Goal: Information Seeking & Learning: Learn about a topic

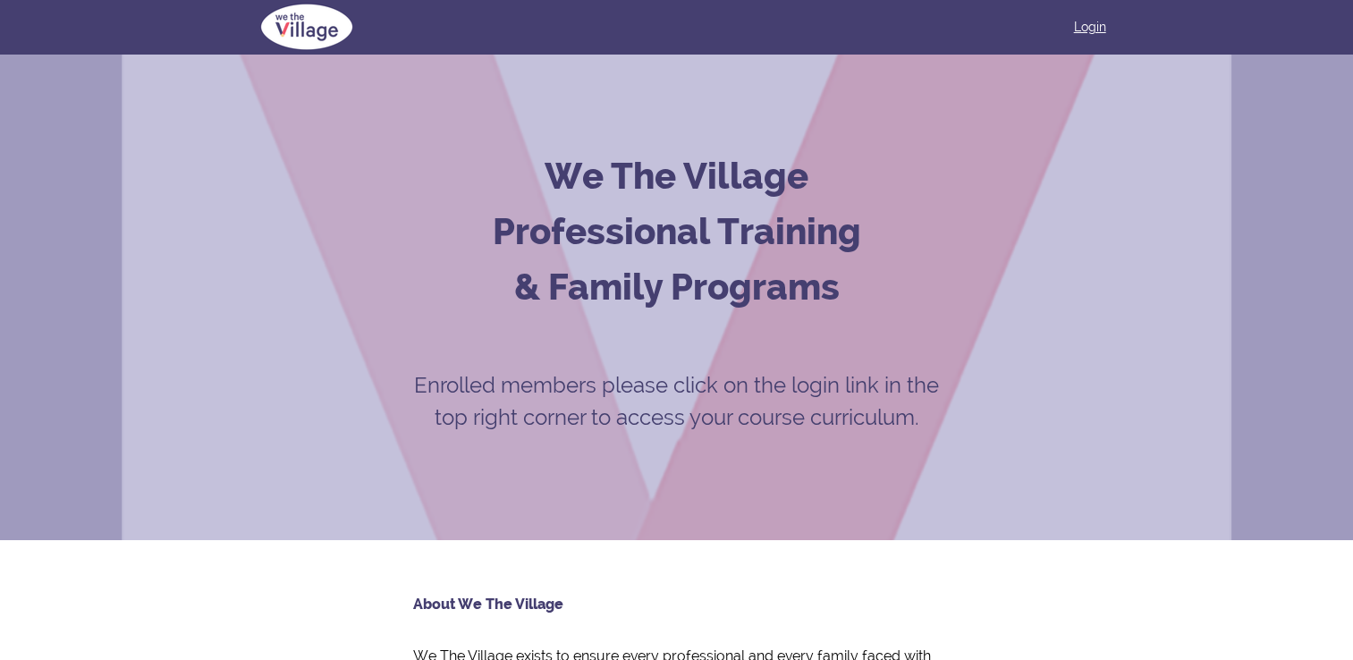
click at [1099, 26] on link "Login" at bounding box center [1090, 27] width 32 height 18
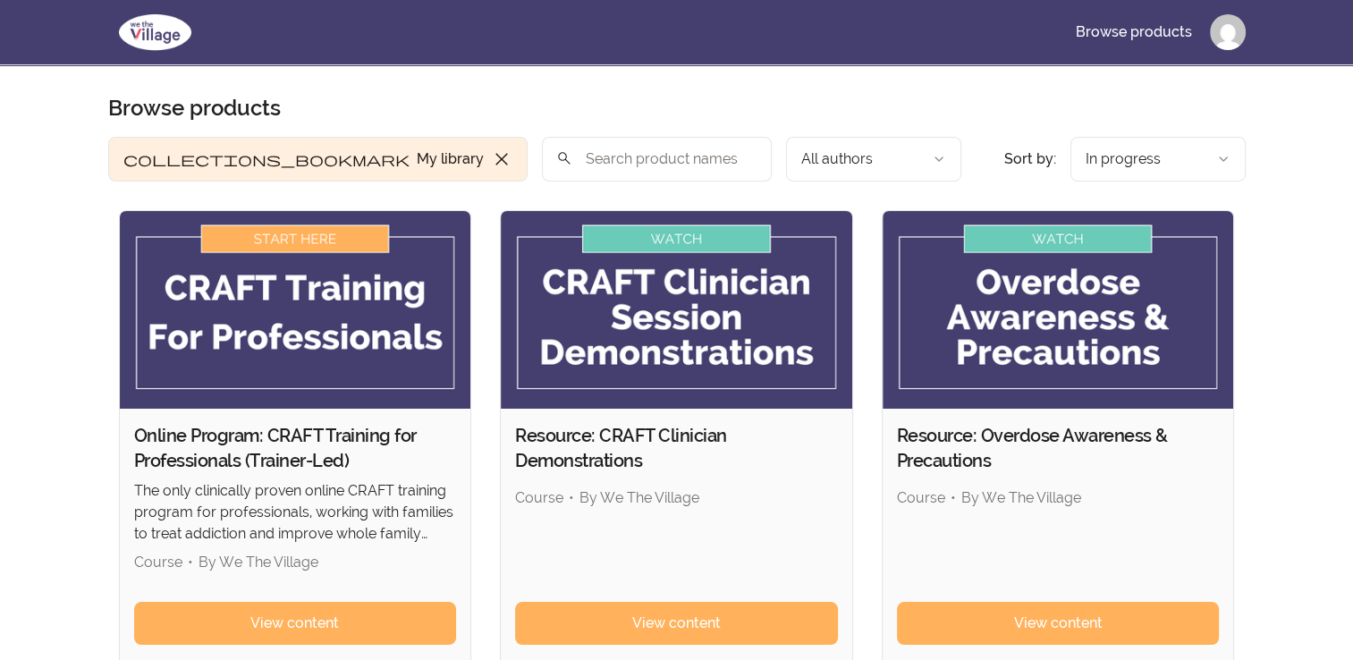
click at [282, 239] on img at bounding box center [295, 310] width 351 height 198
click at [267, 625] on span "View content" at bounding box center [294, 623] width 89 height 21
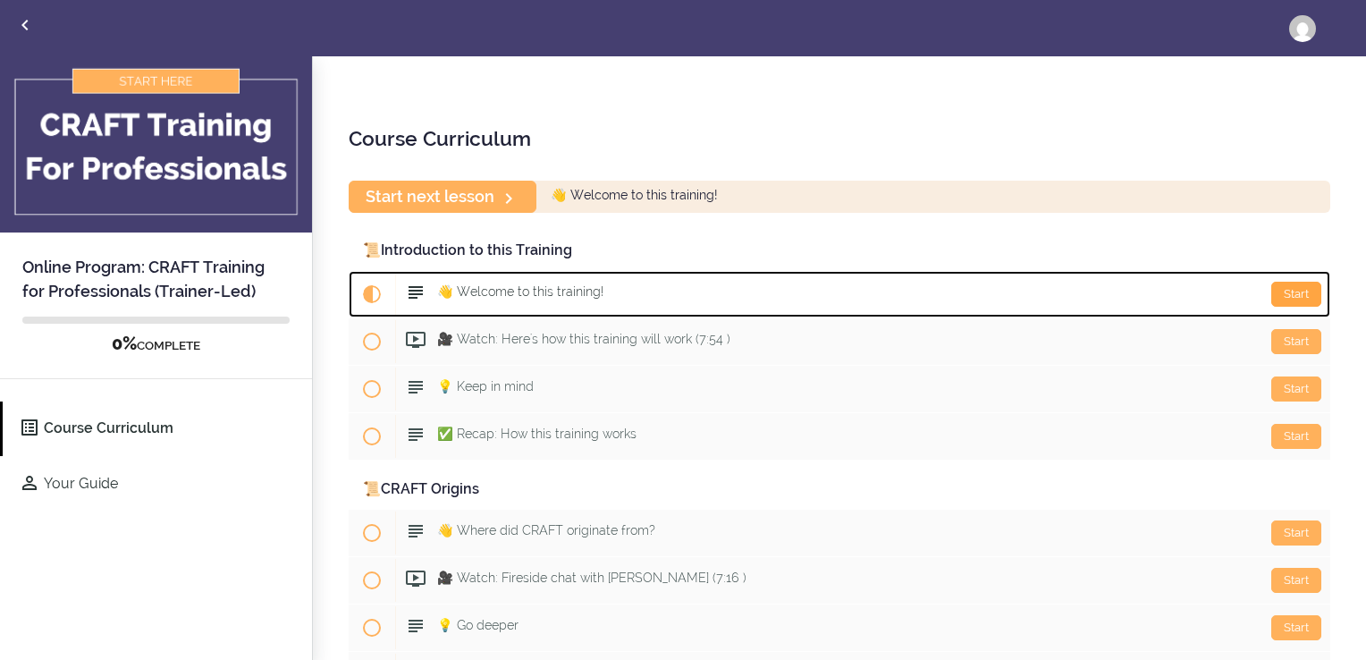
click at [1304, 292] on div "Start" at bounding box center [1297, 294] width 50 height 25
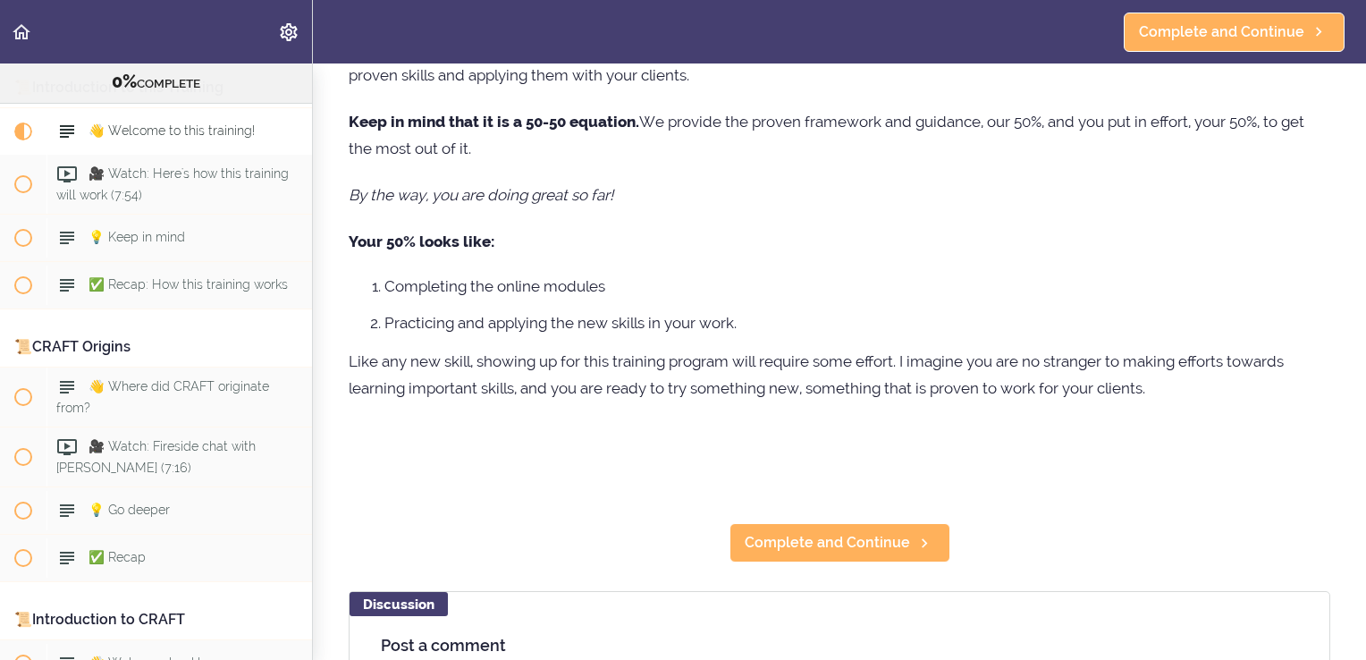
scroll to position [537, 0]
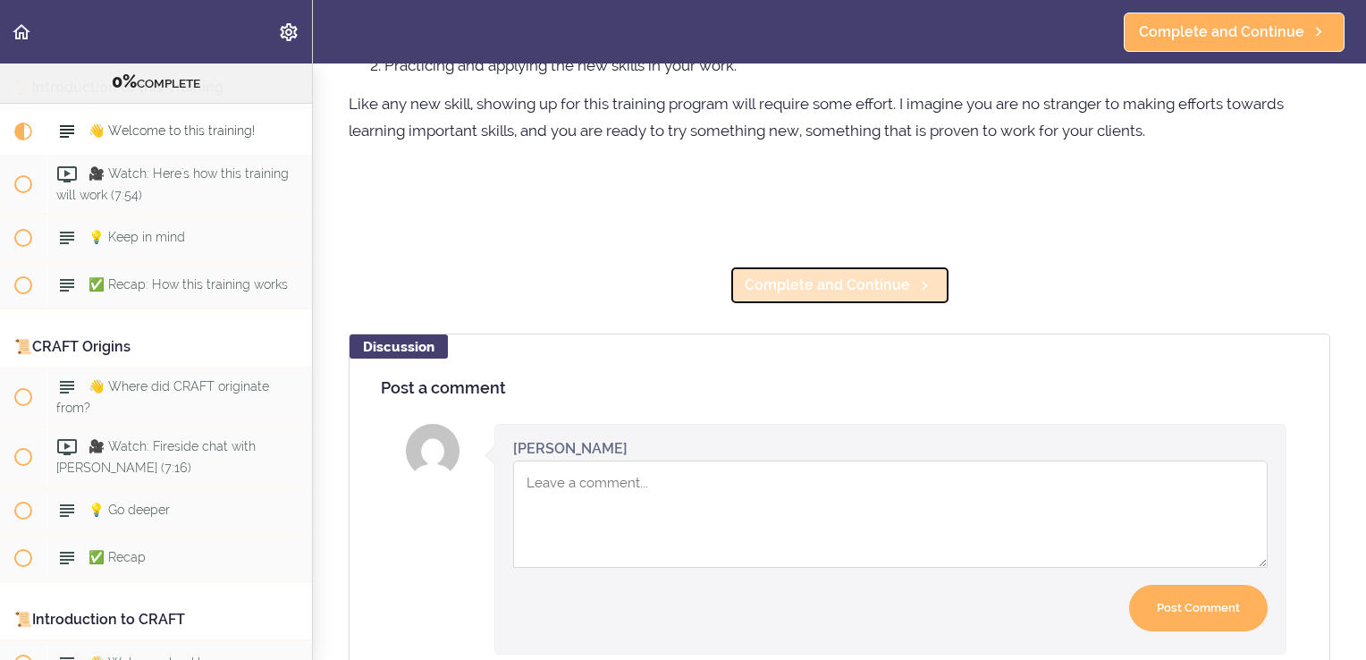
click at [823, 291] on span "Complete and Continue" at bounding box center [827, 285] width 165 height 21
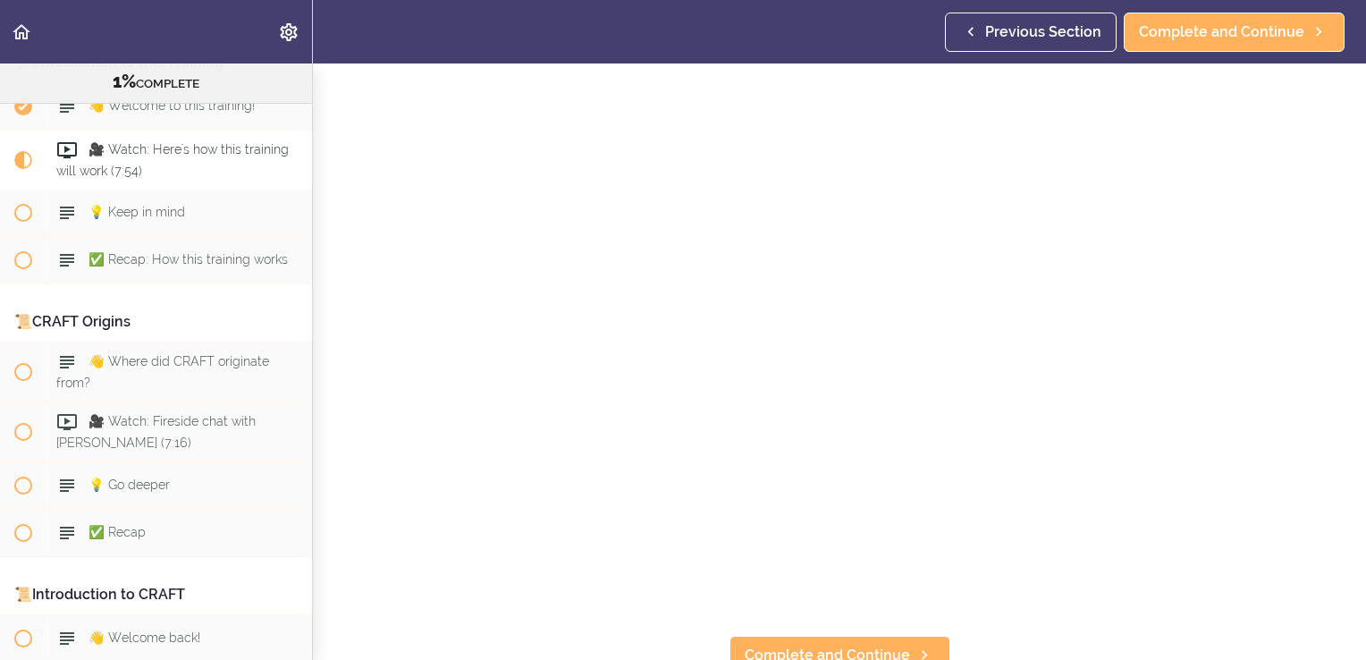
scroll to position [179, 0]
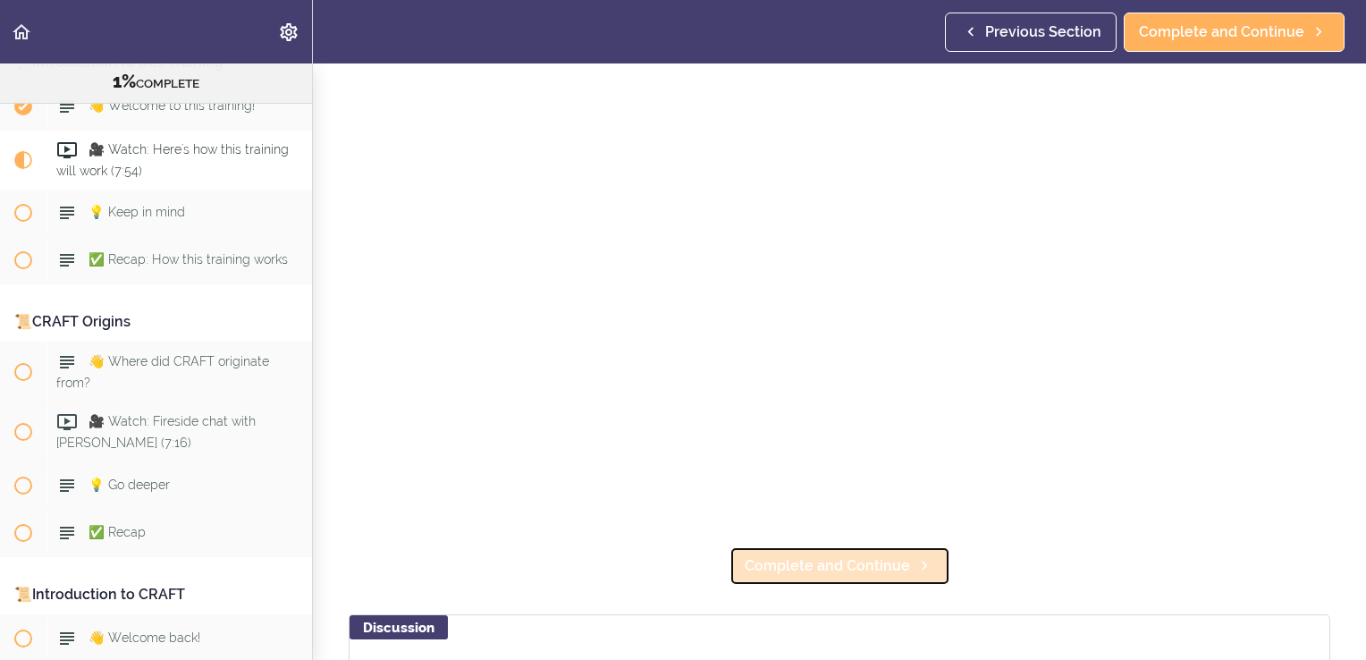
click at [835, 559] on span "Complete and Continue" at bounding box center [827, 565] width 165 height 21
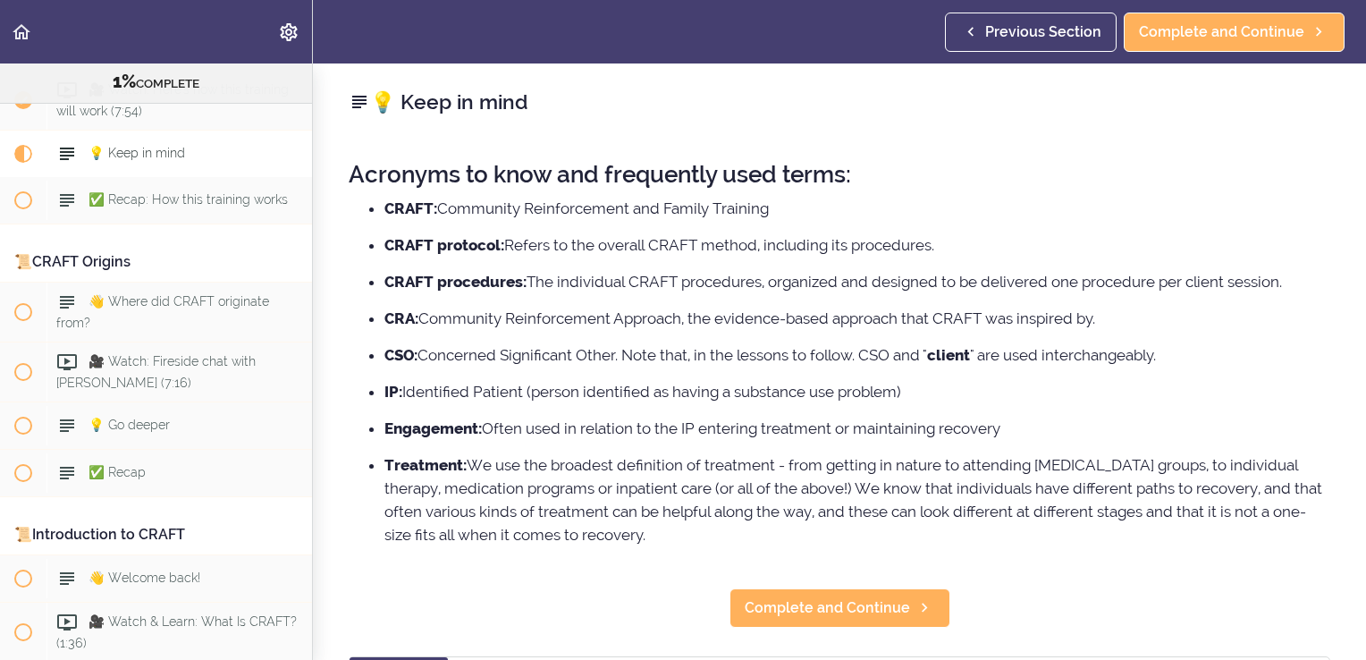
scroll to position [227, 0]
click at [818, 615] on span "Complete and Continue" at bounding box center [827, 607] width 165 height 21
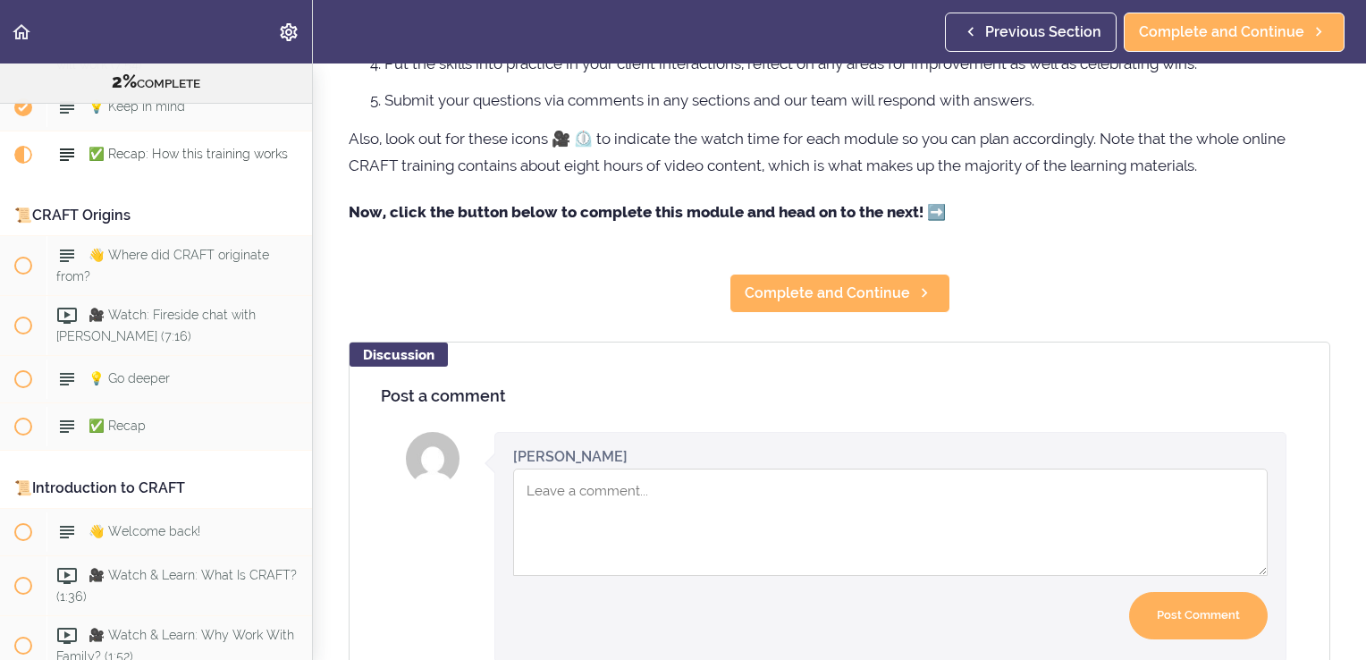
scroll to position [358, 0]
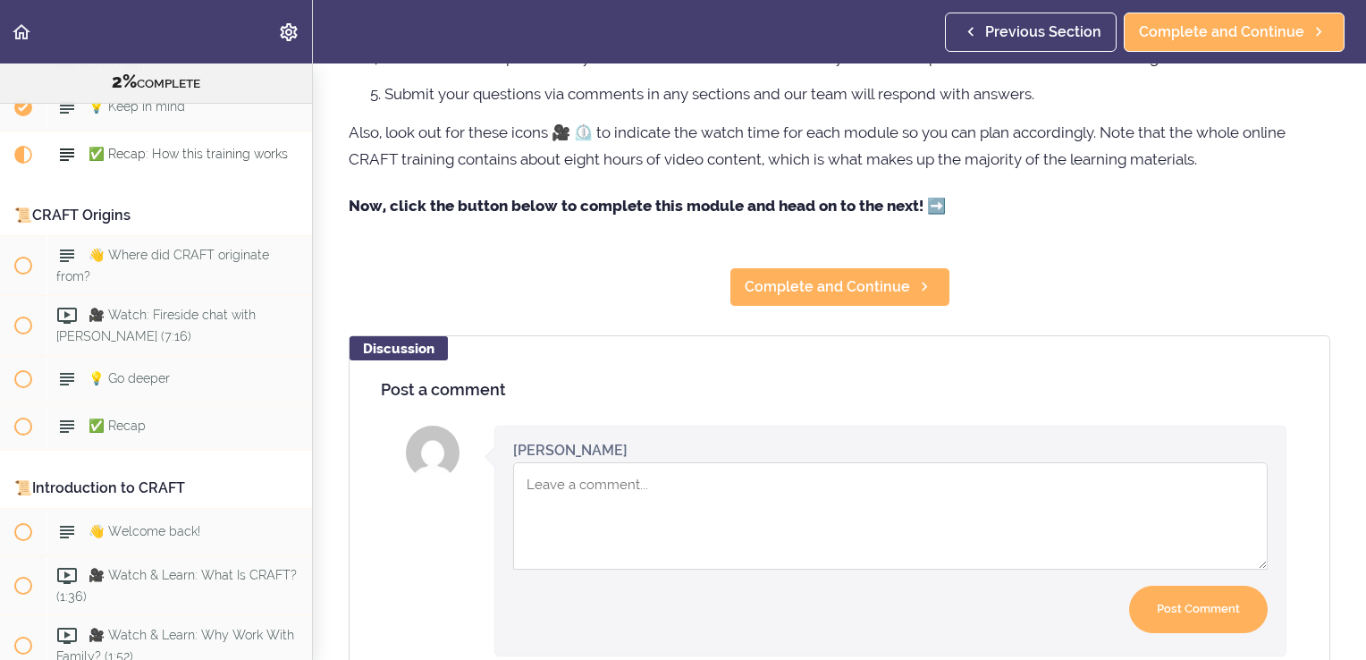
click at [820, 306] on section "Online Program: CRAFT Training for Professionals (Trainer-Led) 2% COMPLETE 📜Int…" at bounding box center [683, 361] width 1366 height 596
click at [852, 287] on span "Complete and Continue" at bounding box center [827, 286] width 165 height 21
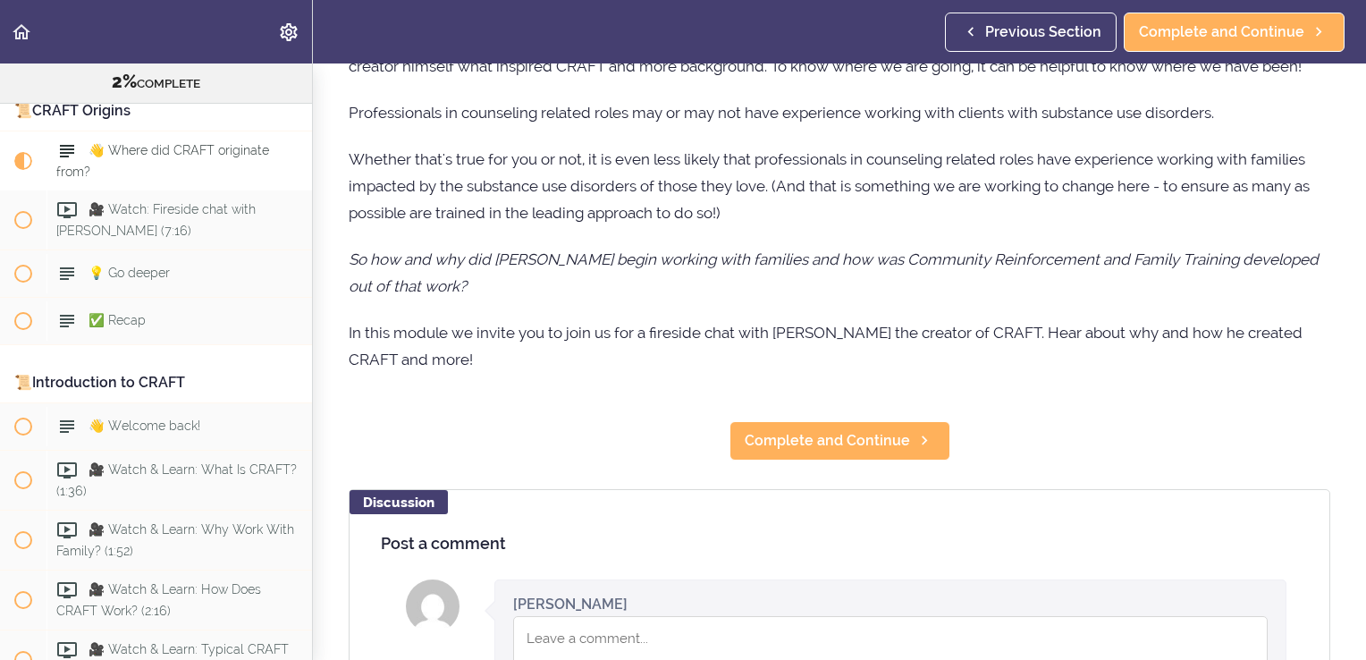
scroll to position [179, 0]
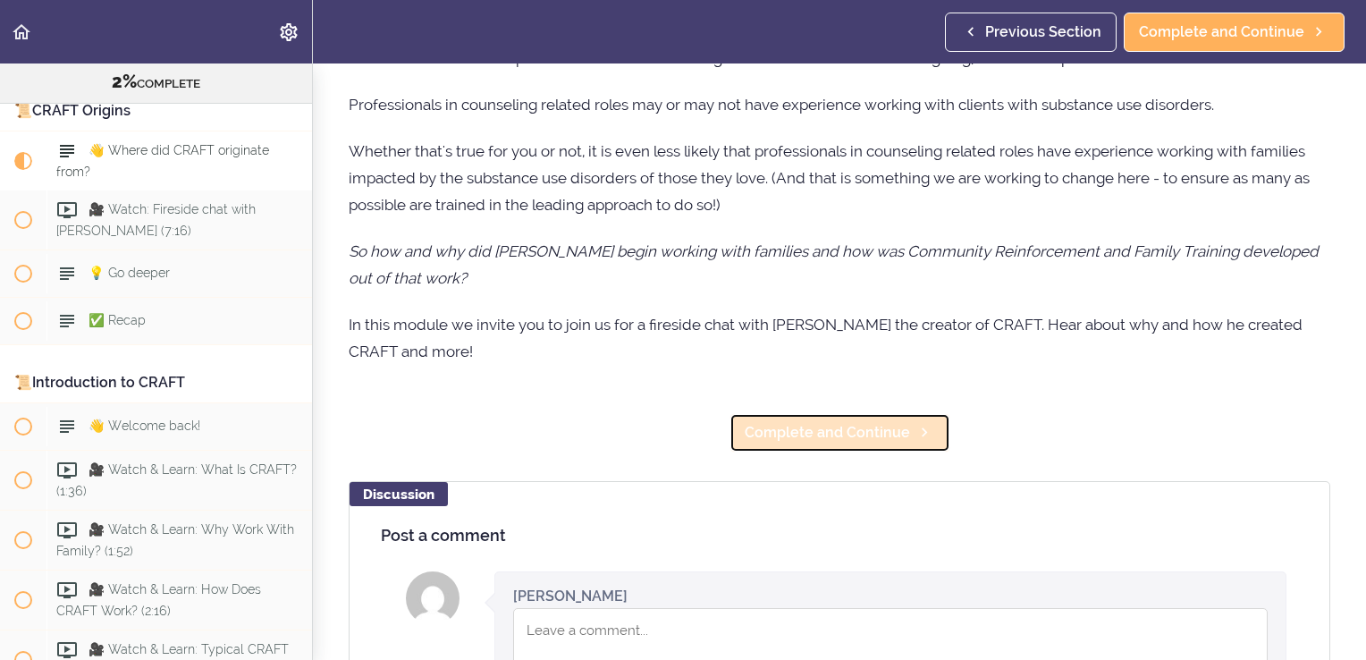
click at [830, 444] on span "Complete and Continue" at bounding box center [827, 432] width 165 height 21
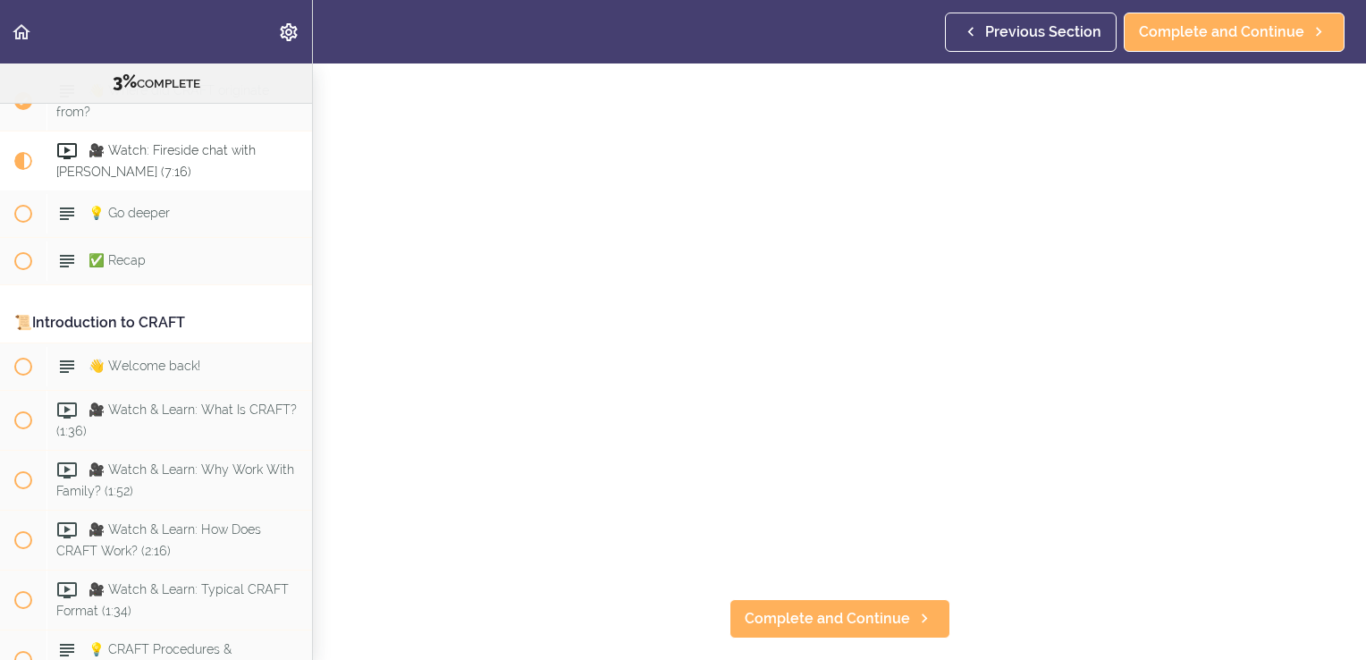
scroll to position [179, 0]
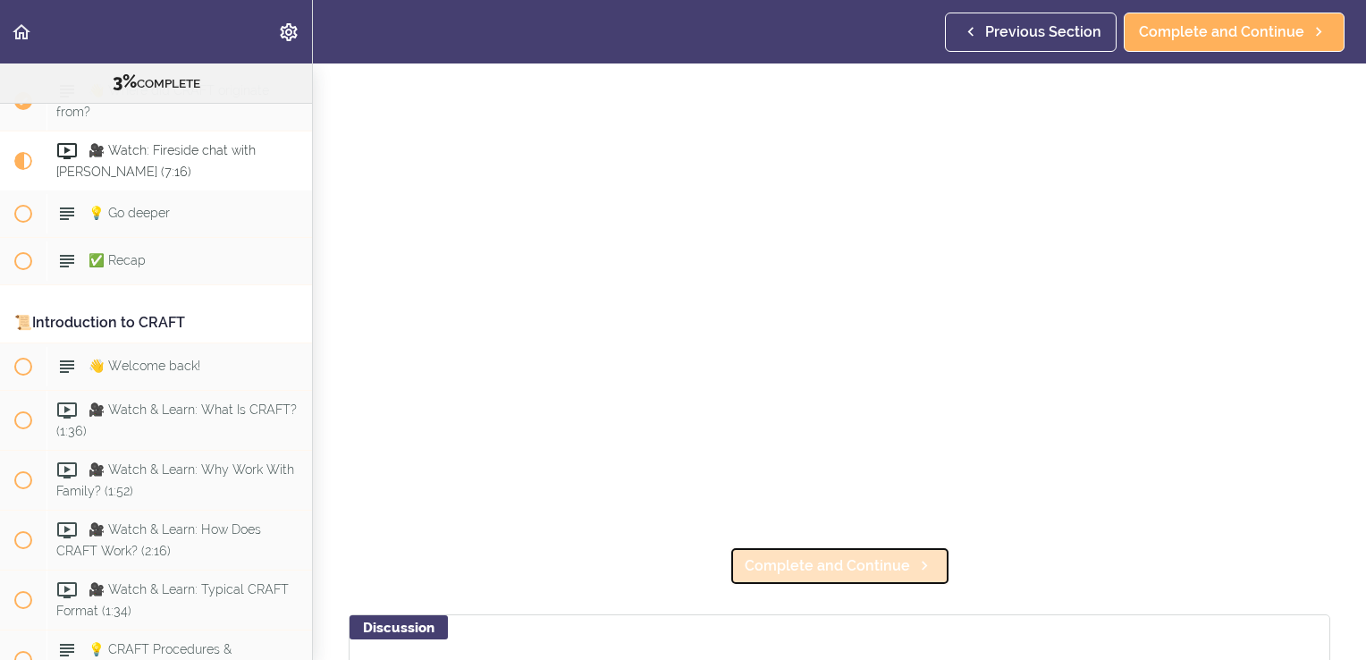
click at [811, 555] on span "Complete and Continue" at bounding box center [827, 565] width 165 height 21
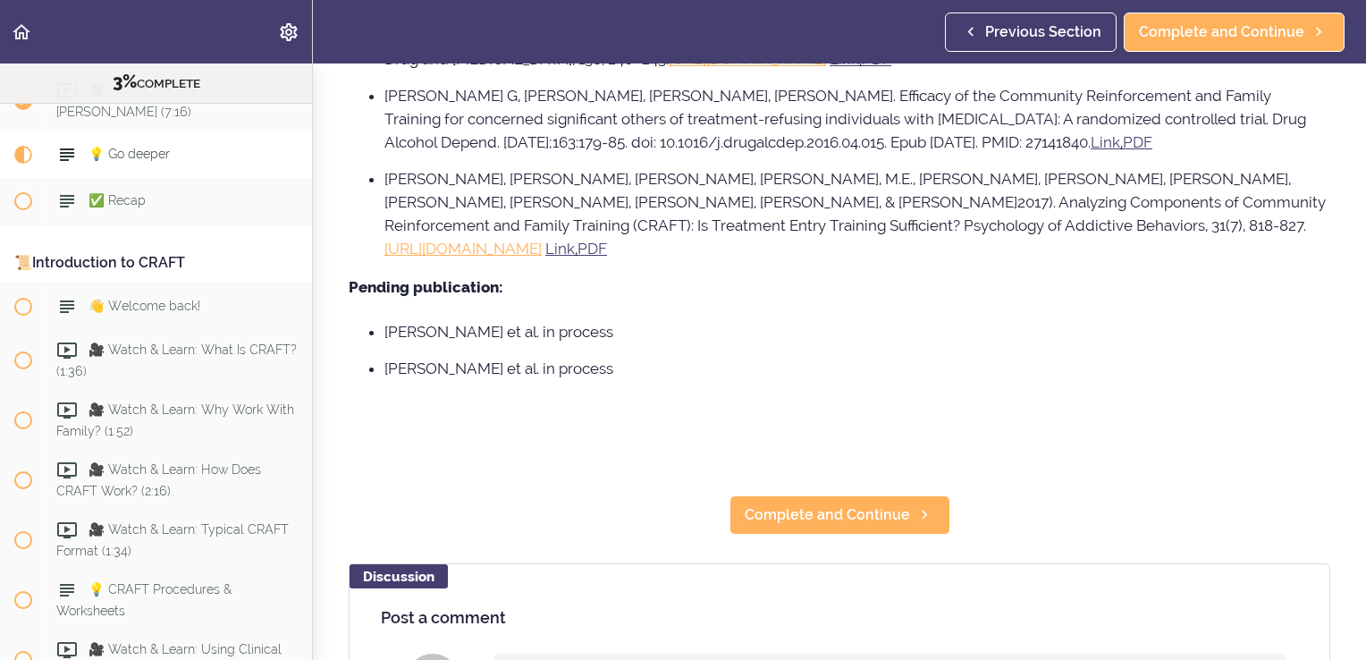
scroll to position [1699, 0]
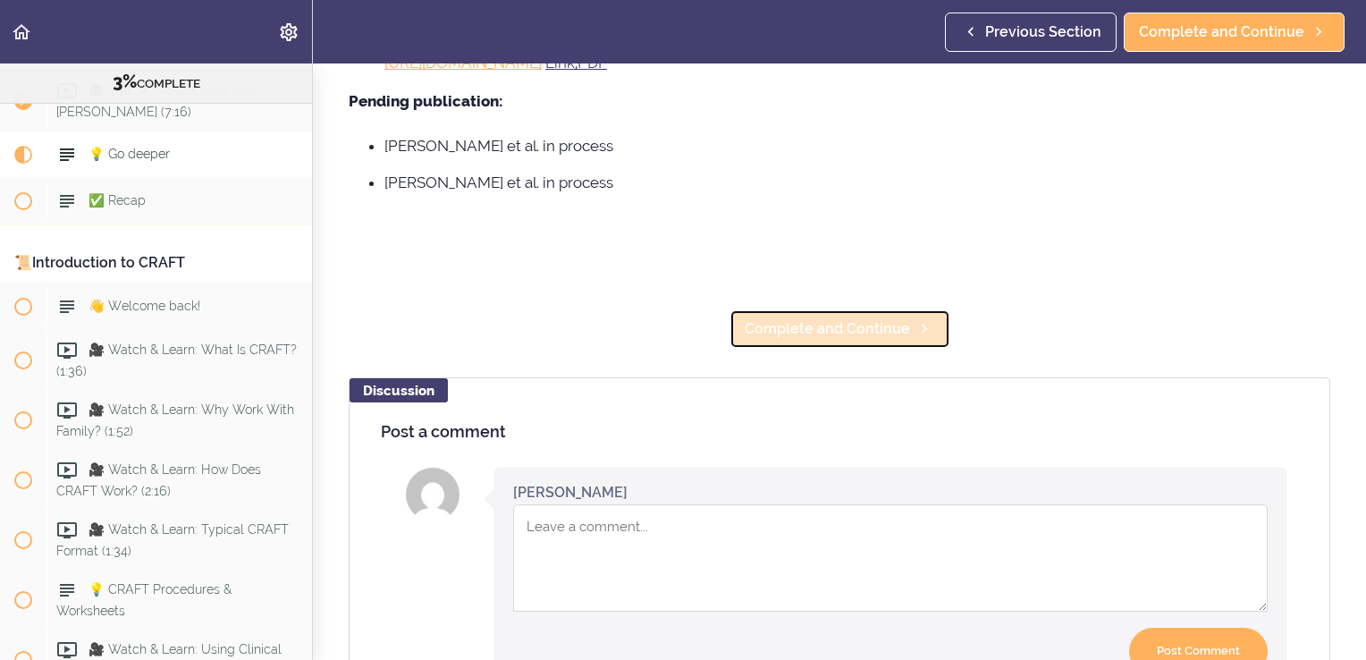
click at [853, 318] on span "Complete and Continue" at bounding box center [827, 328] width 165 height 21
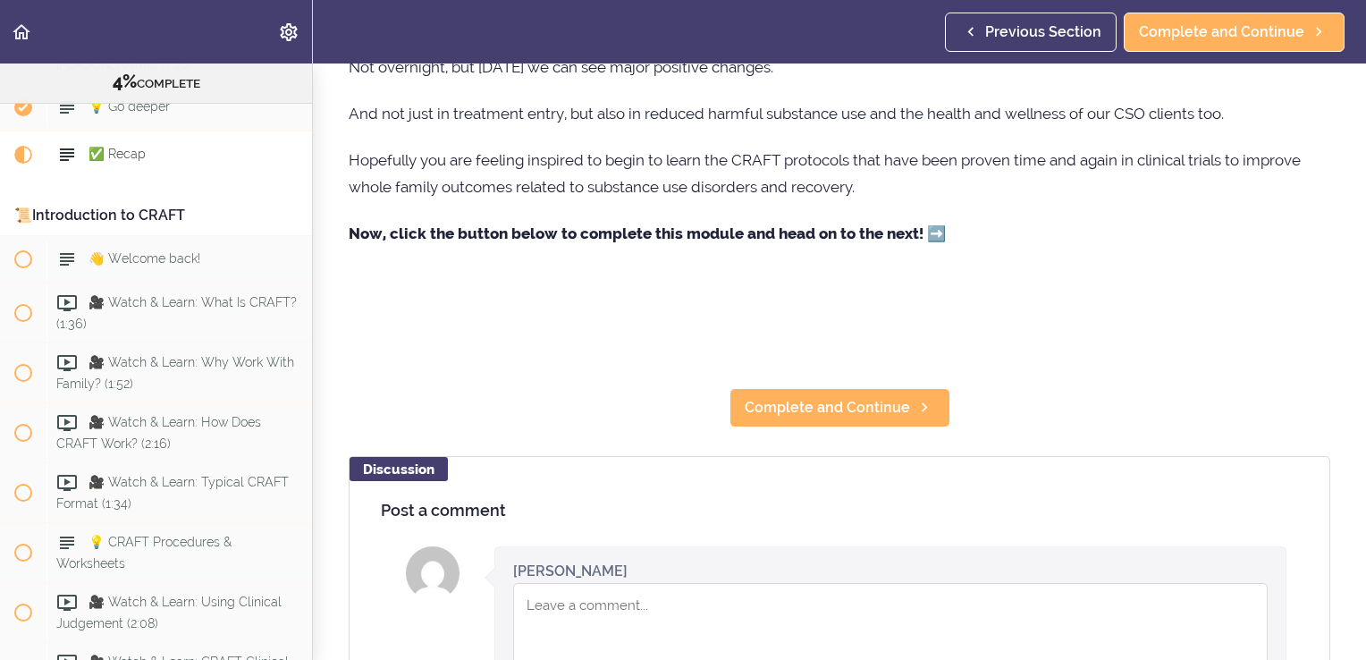
scroll to position [447, 0]
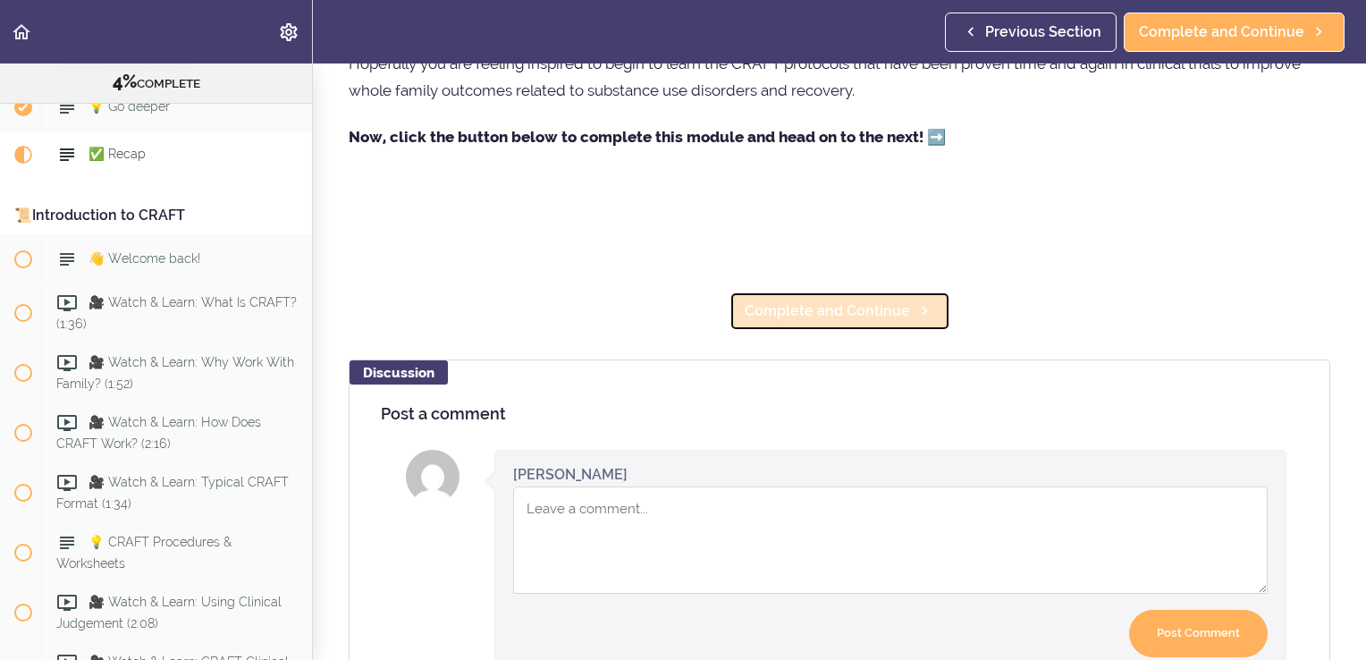
click at [865, 316] on span "Complete and Continue" at bounding box center [827, 310] width 165 height 21
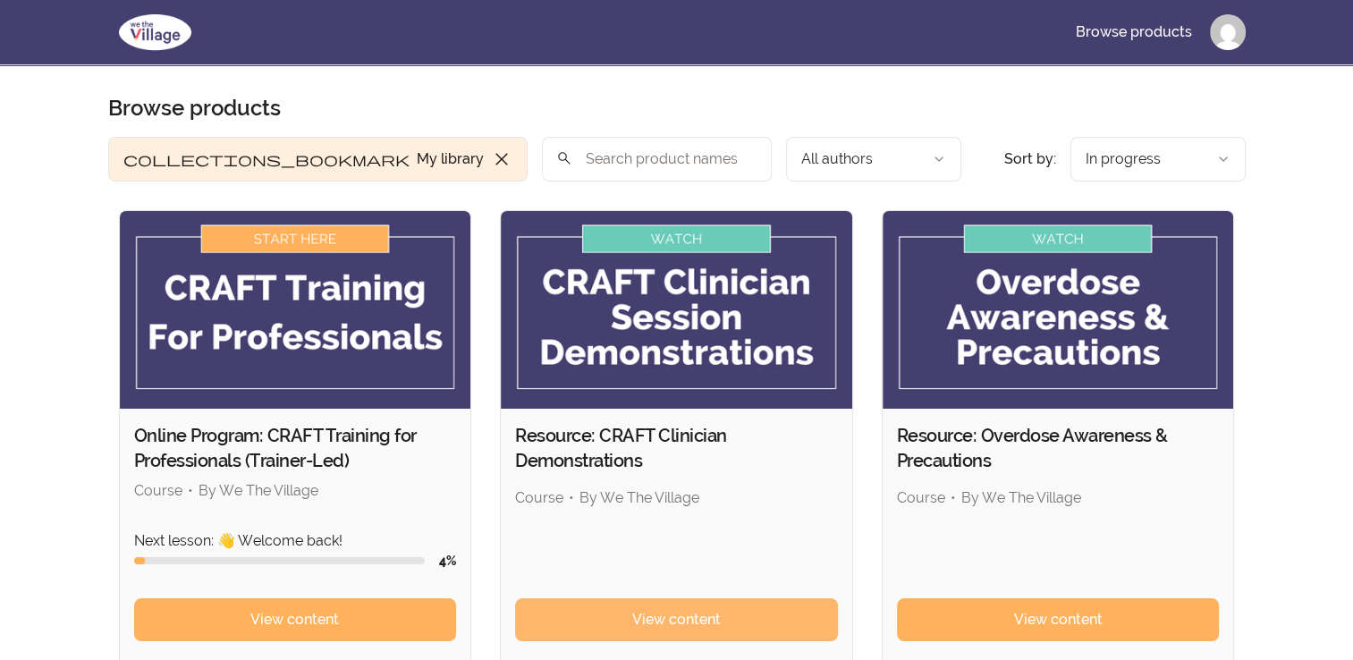
click at [630, 621] on link "View content" at bounding box center [676, 619] width 323 height 43
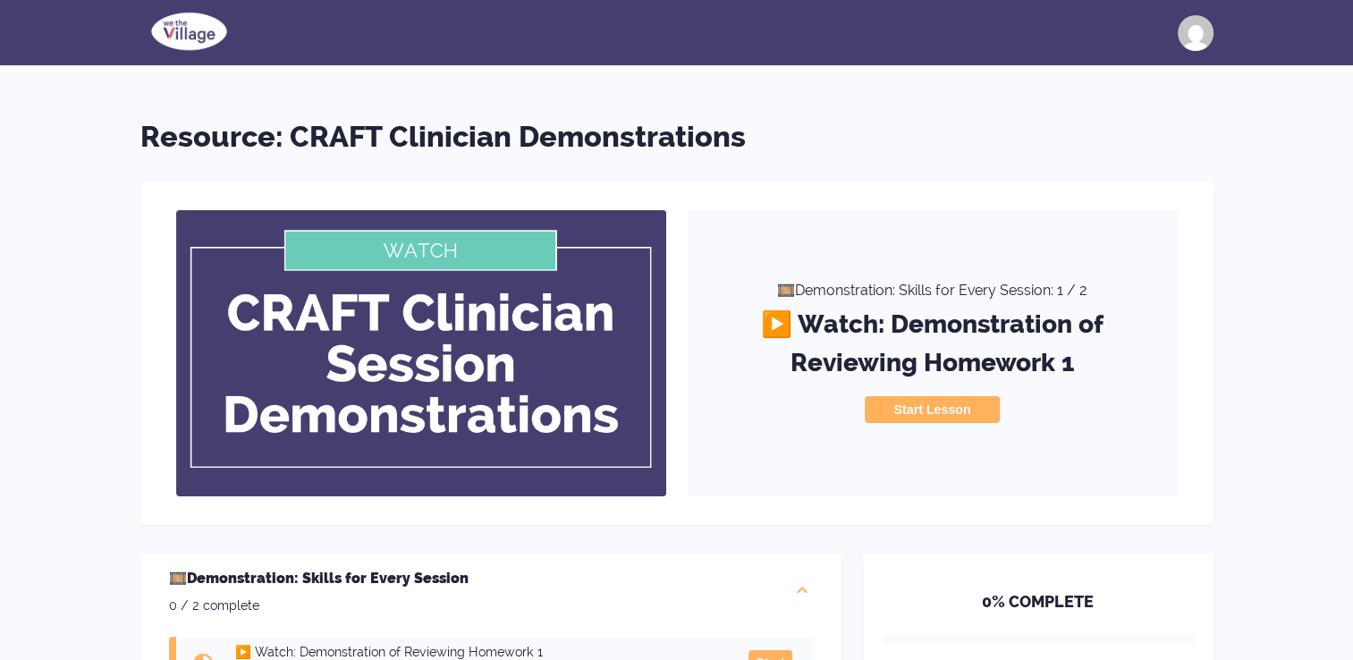
click at [919, 410] on button "Start Lesson" at bounding box center [932, 409] width 134 height 27
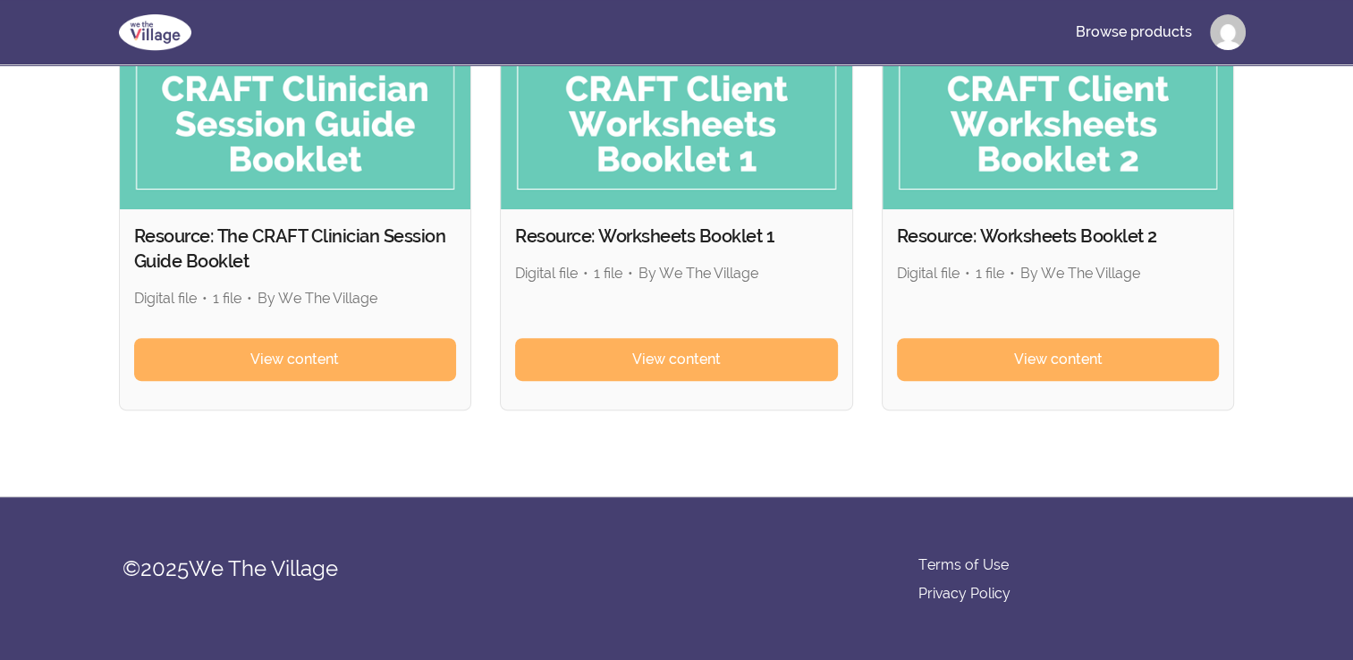
scroll to position [241, 0]
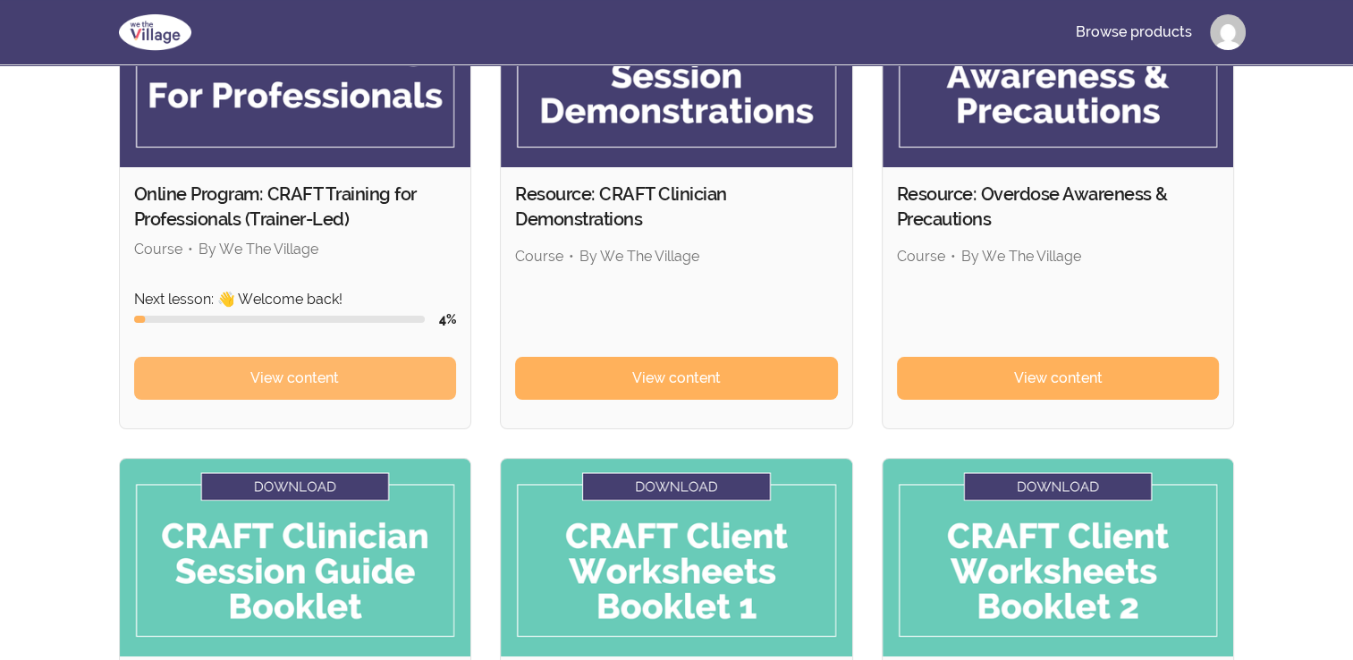
click at [261, 374] on span "View content" at bounding box center [294, 378] width 89 height 21
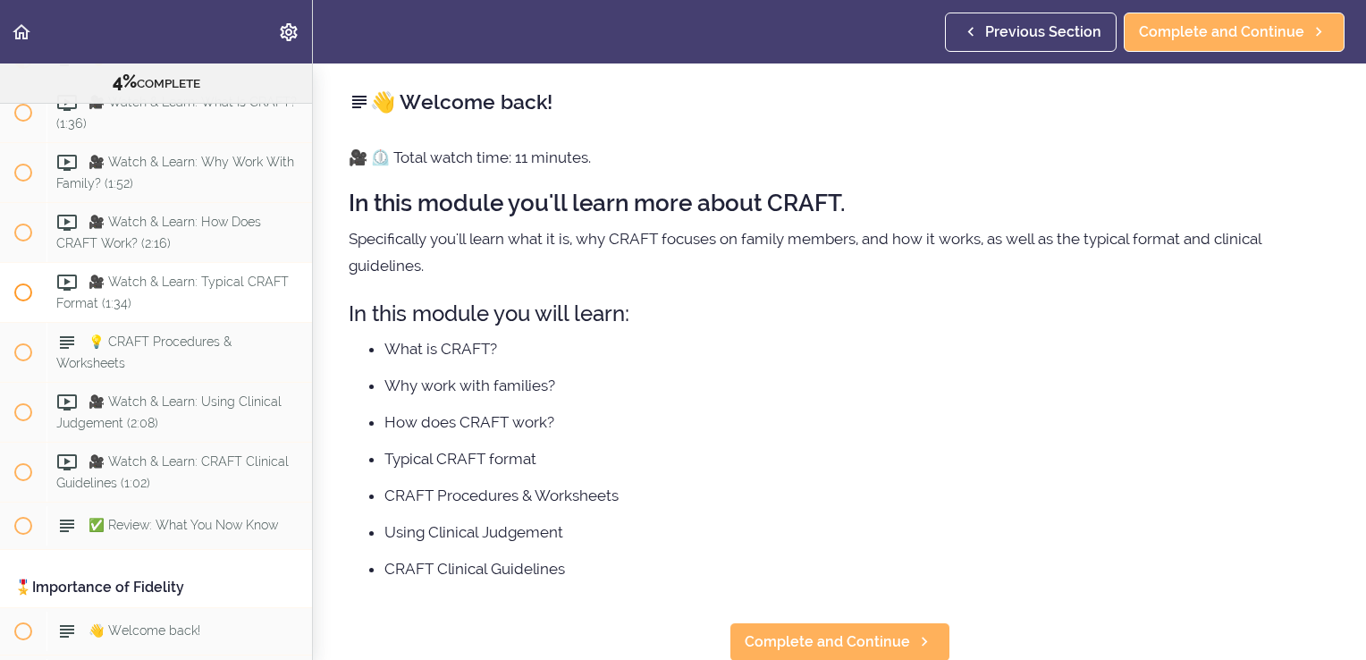
scroll to position [894, 0]
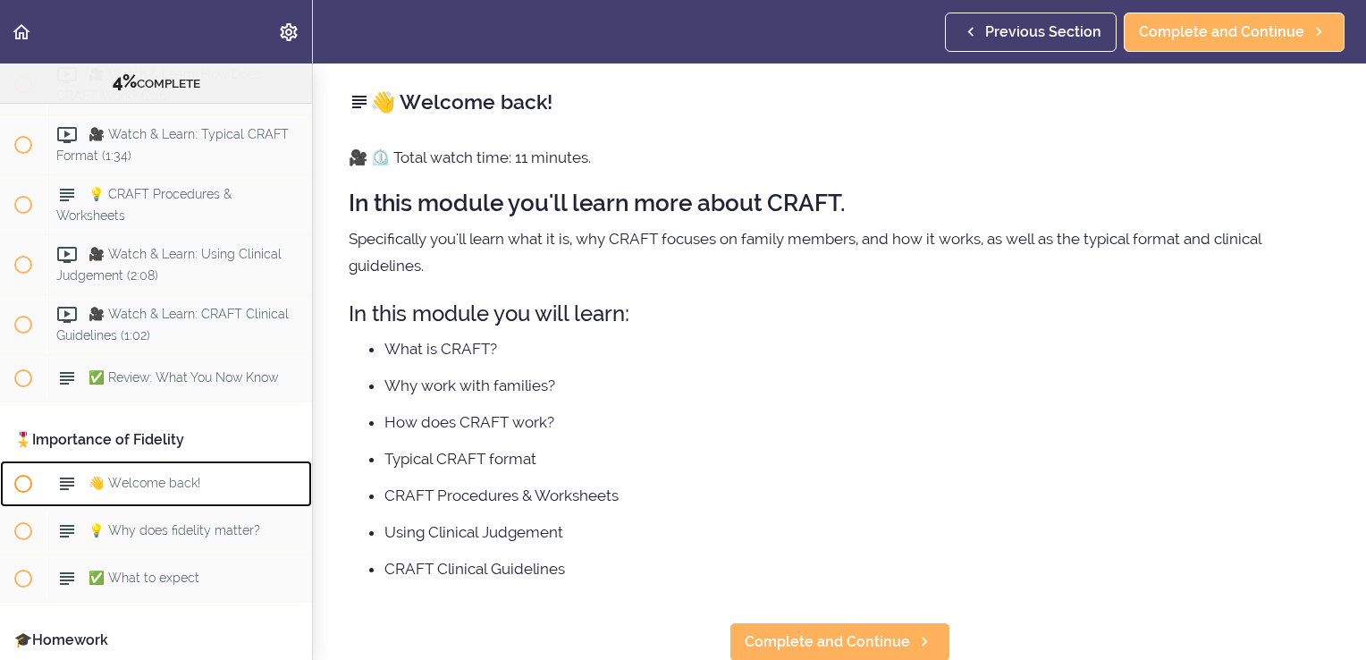
click at [137, 488] on div "👋 Welcome back!" at bounding box center [180, 483] width 266 height 39
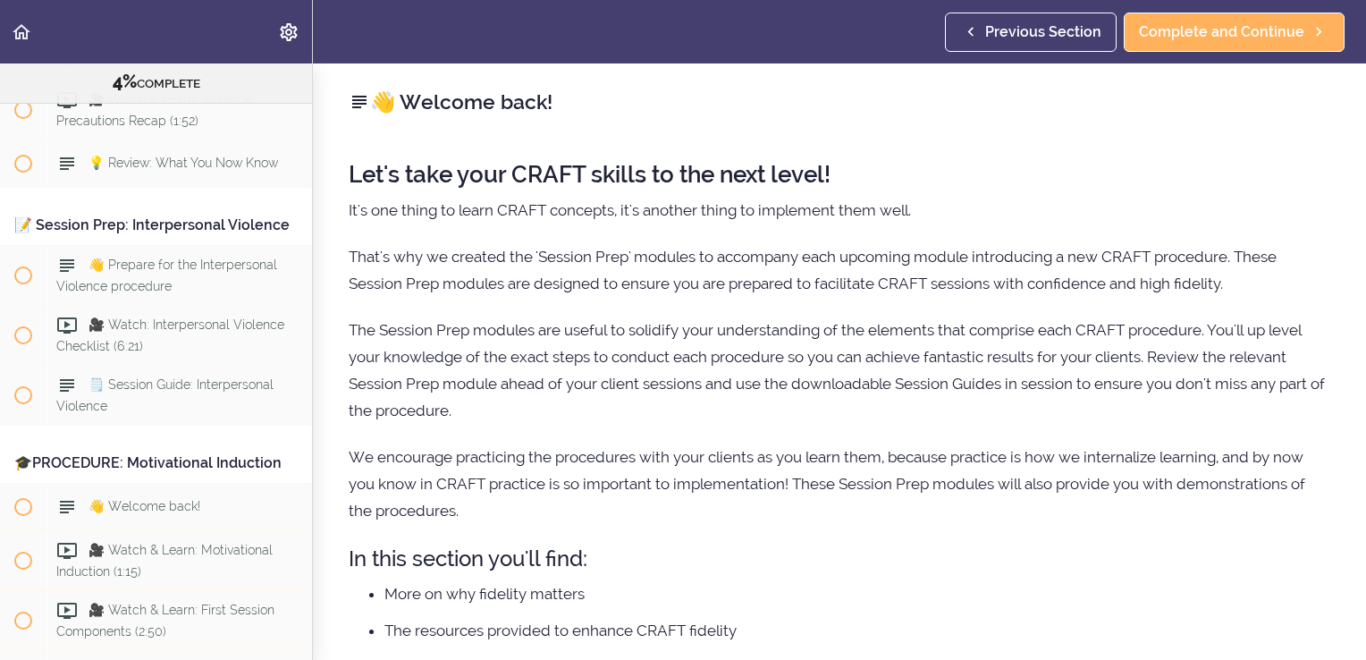
scroll to position [2772, 0]
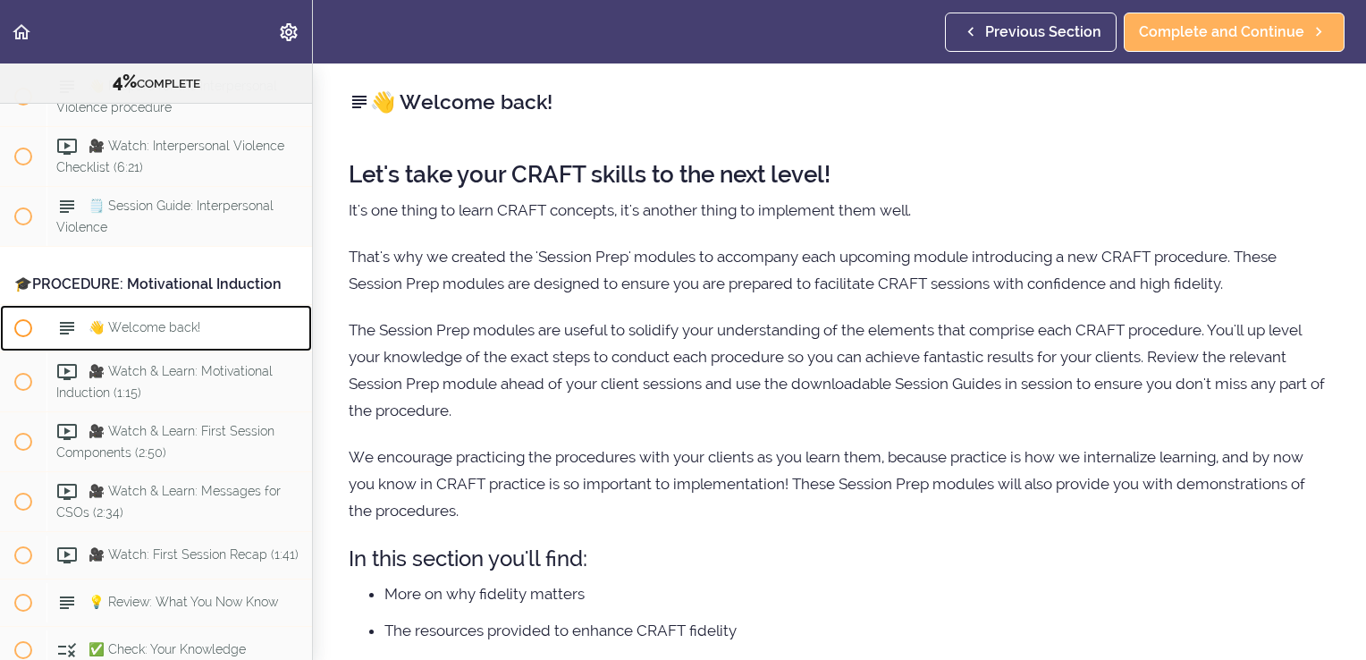
click at [141, 334] on span "👋 Welcome back!" at bounding box center [145, 327] width 112 height 14
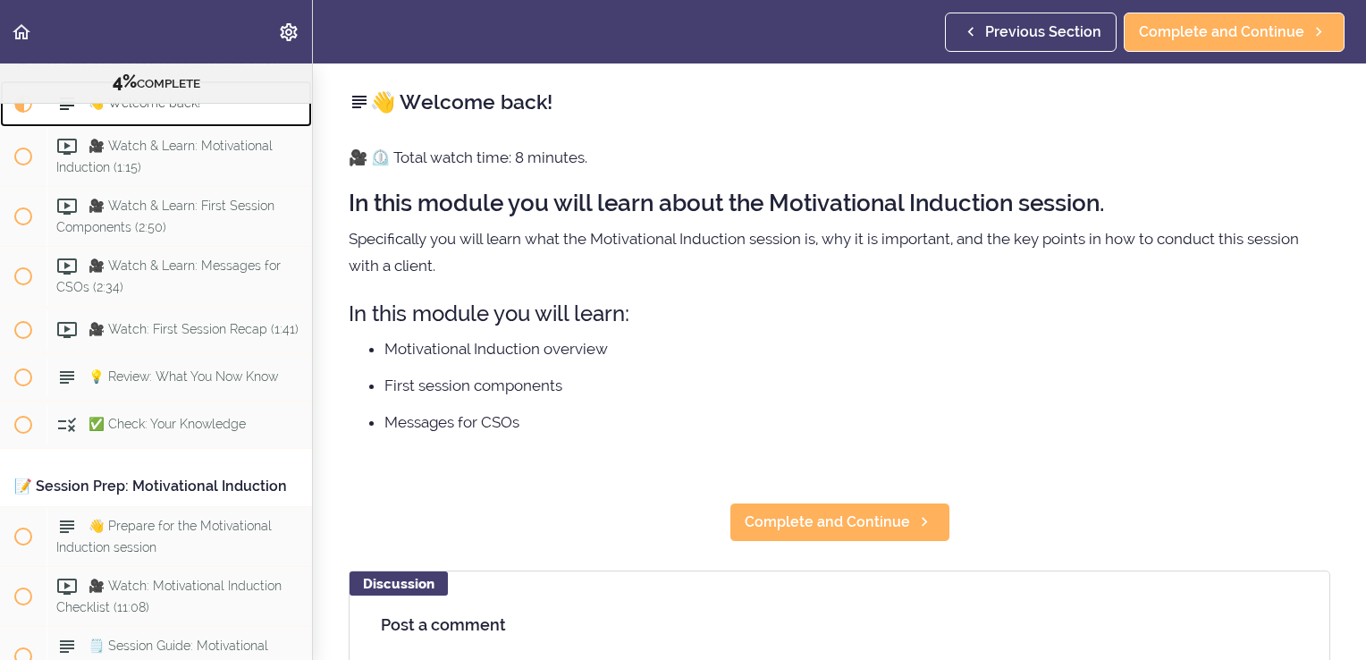
scroll to position [2998, 0]
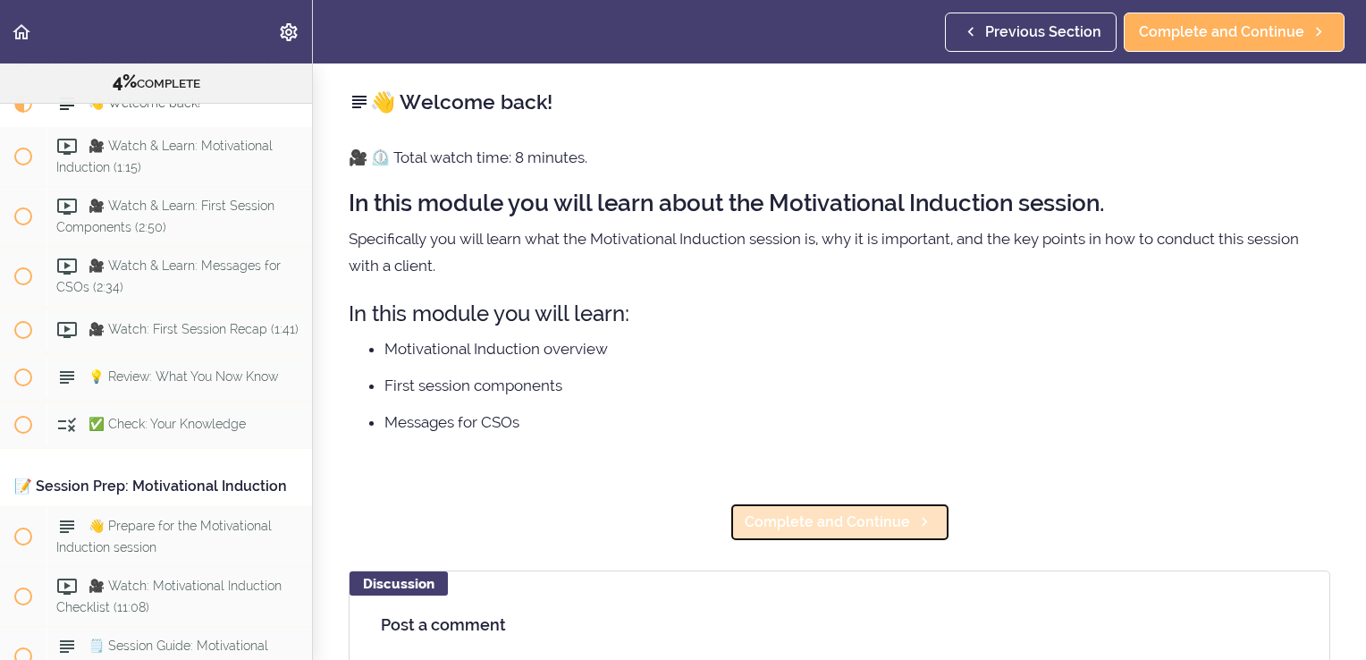
click at [794, 528] on span "Complete and Continue" at bounding box center [827, 522] width 165 height 21
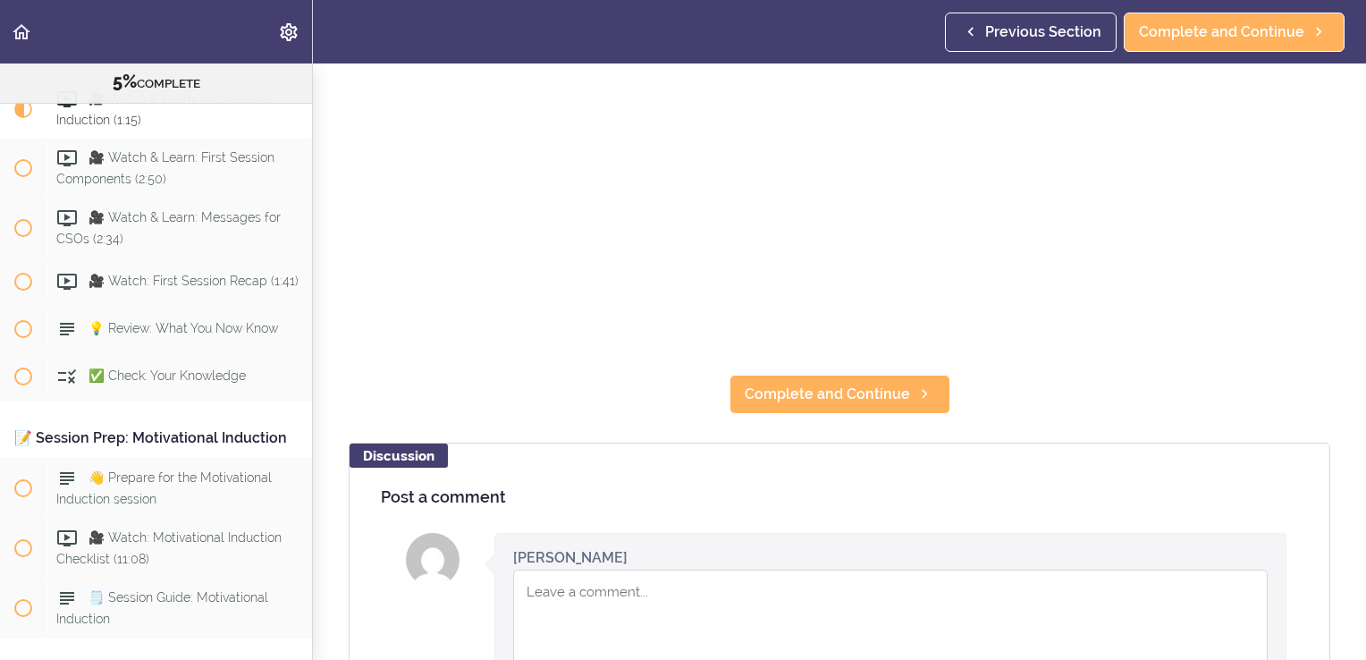
scroll to position [149, 0]
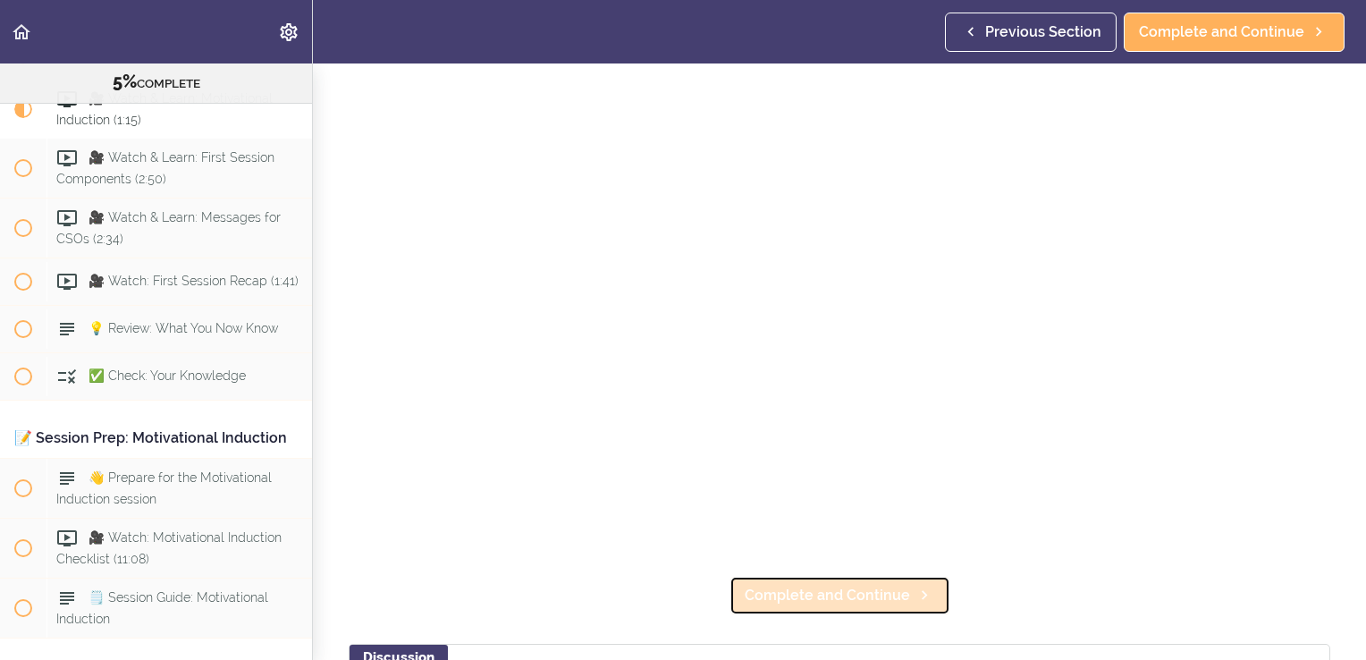
click at [825, 596] on span "Complete and Continue" at bounding box center [827, 595] width 165 height 21
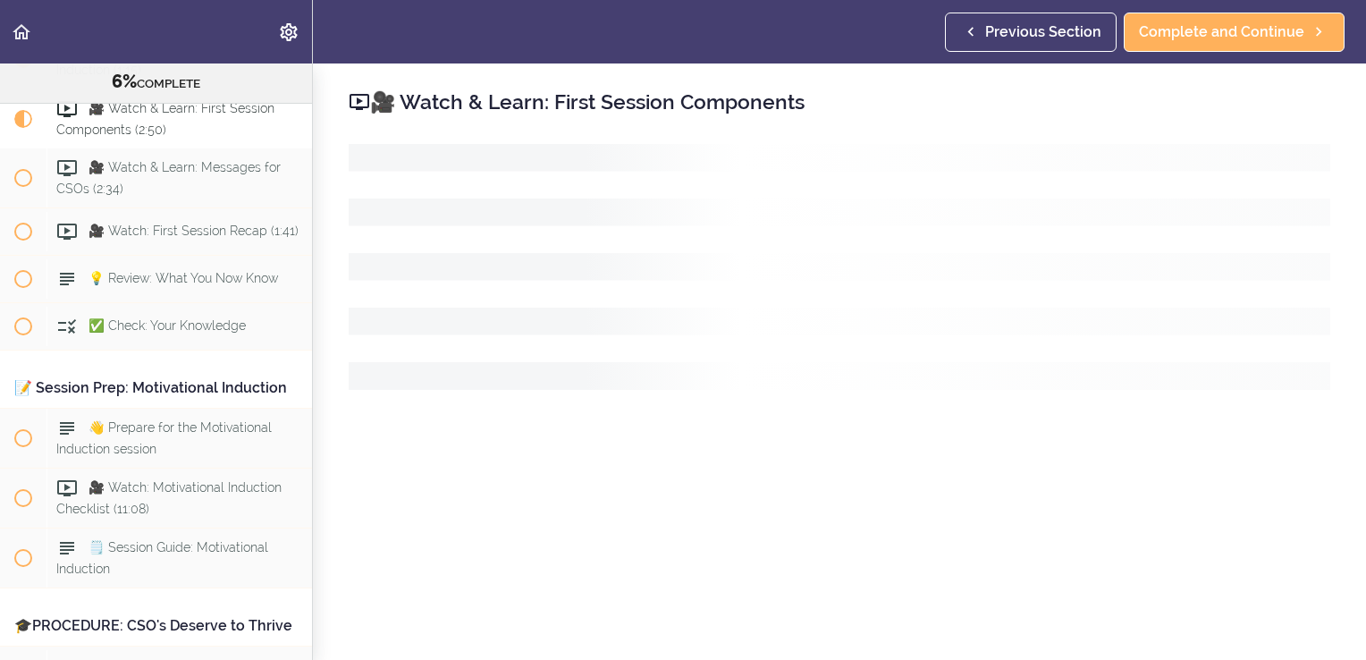
scroll to position [3105, 0]
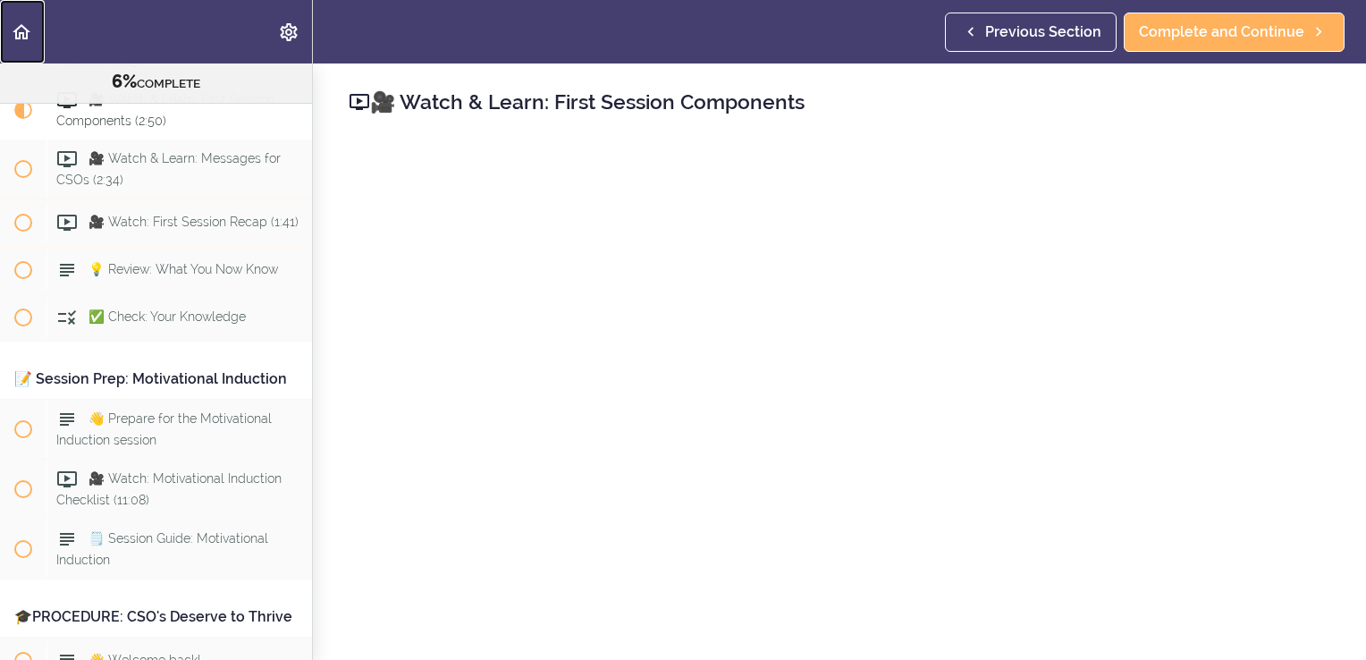
click at [24, 31] on icon "Back to course curriculum" at bounding box center [21, 31] width 21 height 21
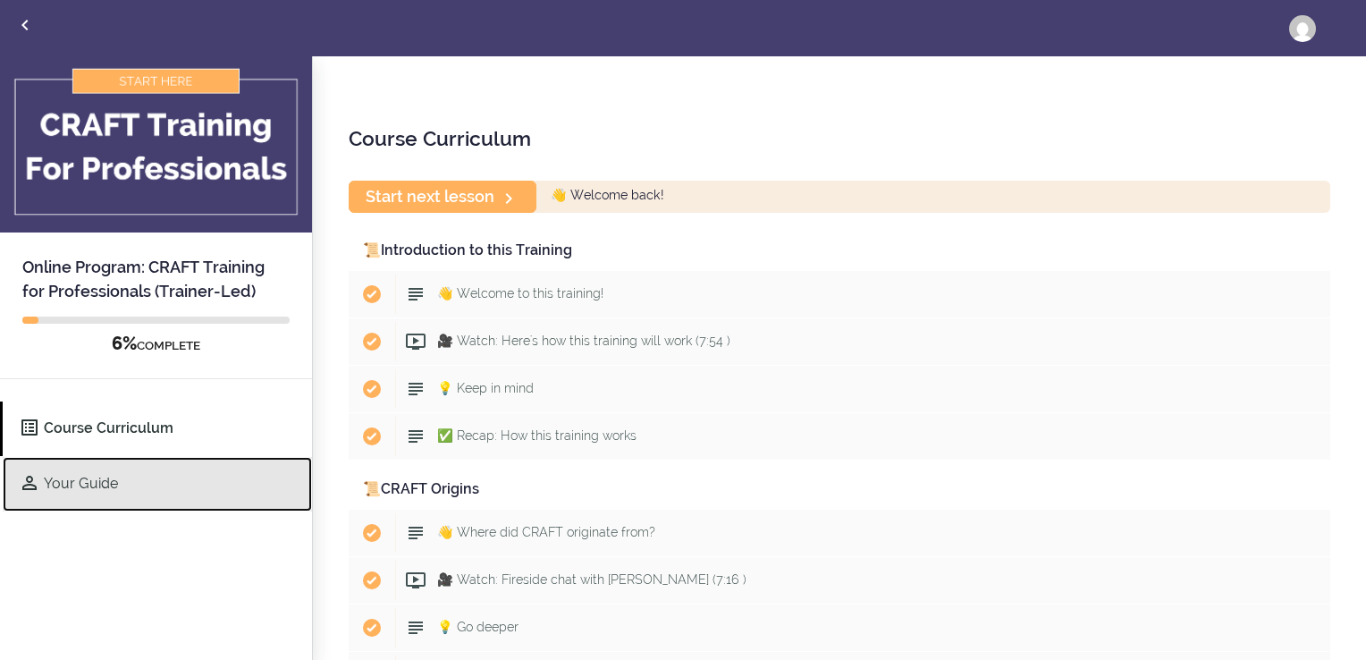
click at [64, 481] on link "Your Guide" at bounding box center [157, 484] width 309 height 55
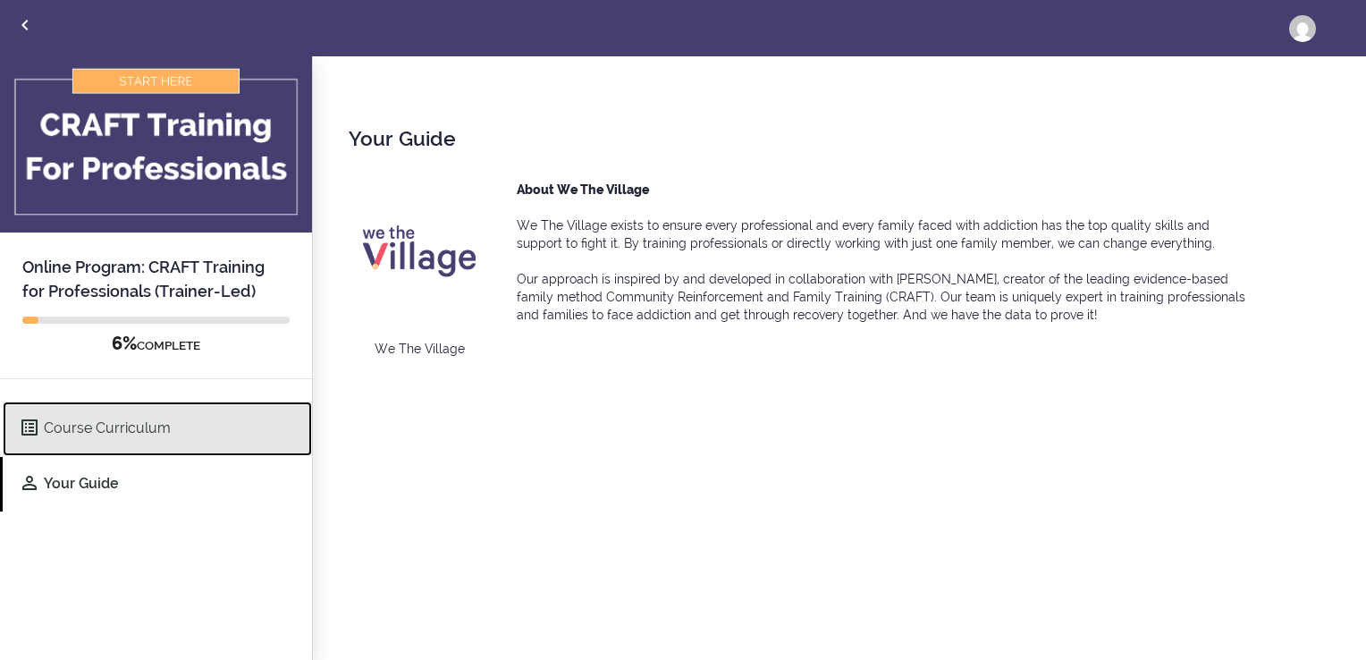
click at [84, 431] on link "Course Curriculum" at bounding box center [157, 429] width 309 height 55
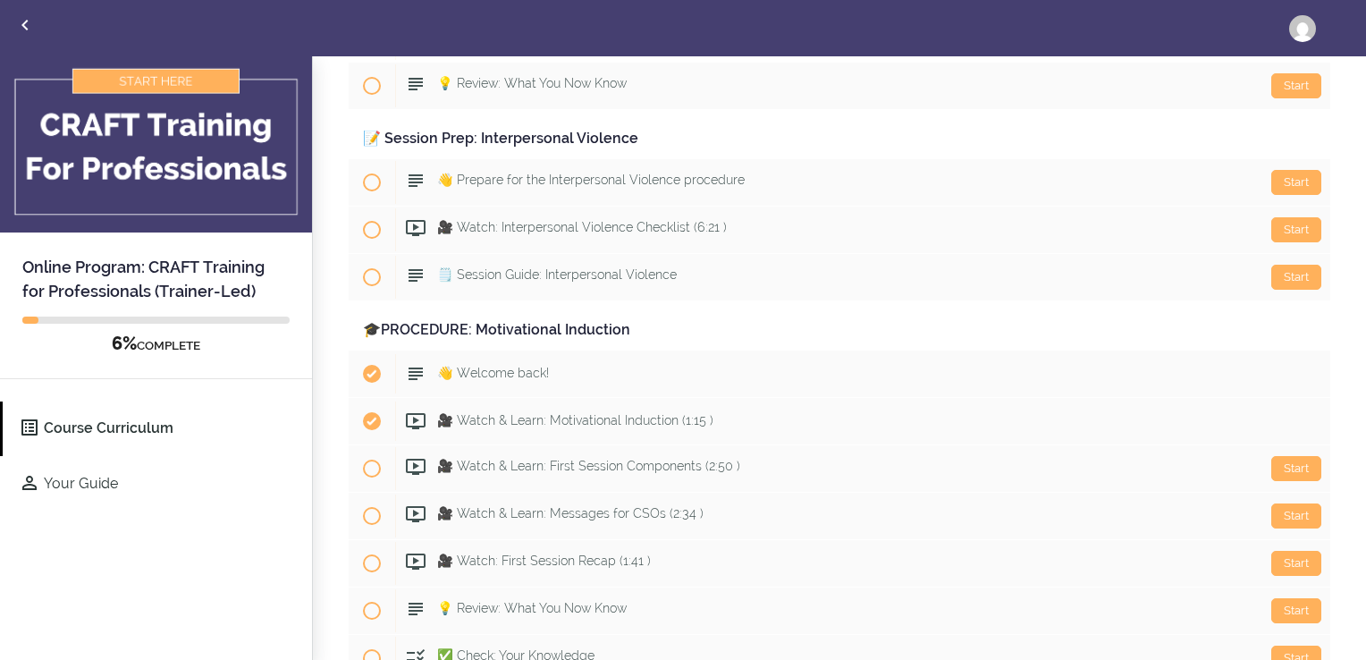
scroll to position [2504, 0]
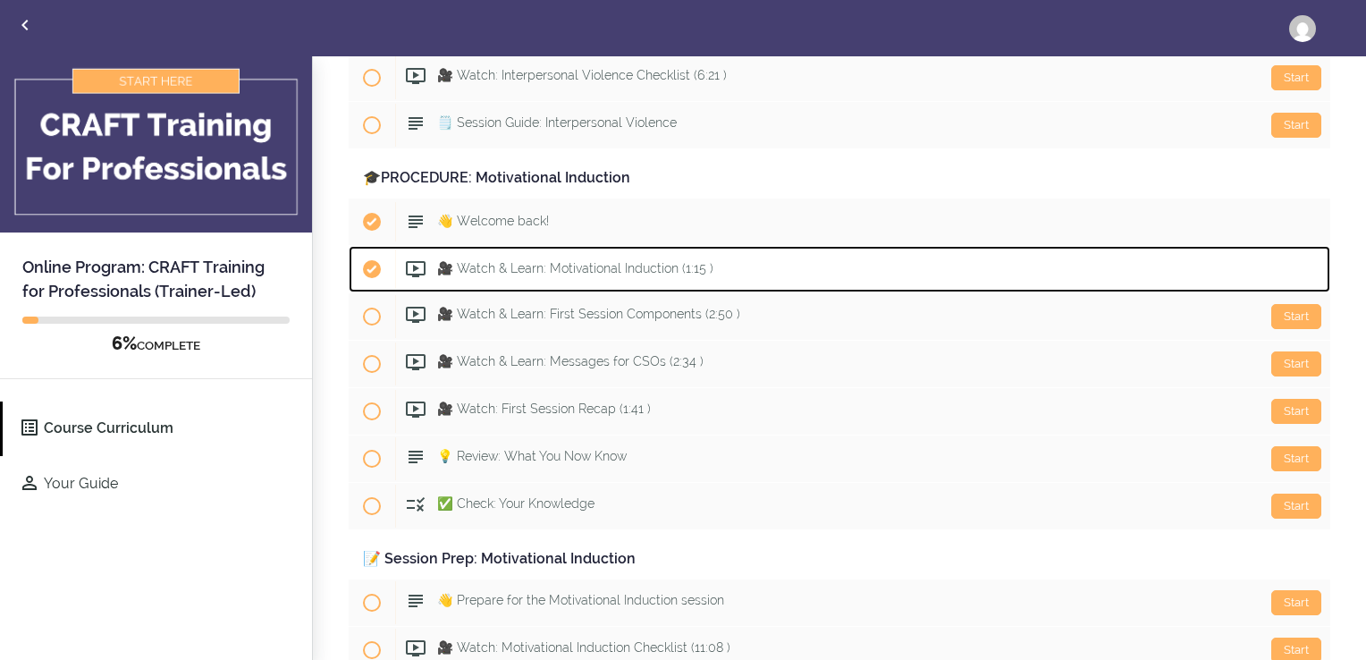
click at [586, 266] on div "Start 🎥 Watch & Learn: Motivational Induction (1:15 )" at bounding box center [862, 269] width 935 height 39
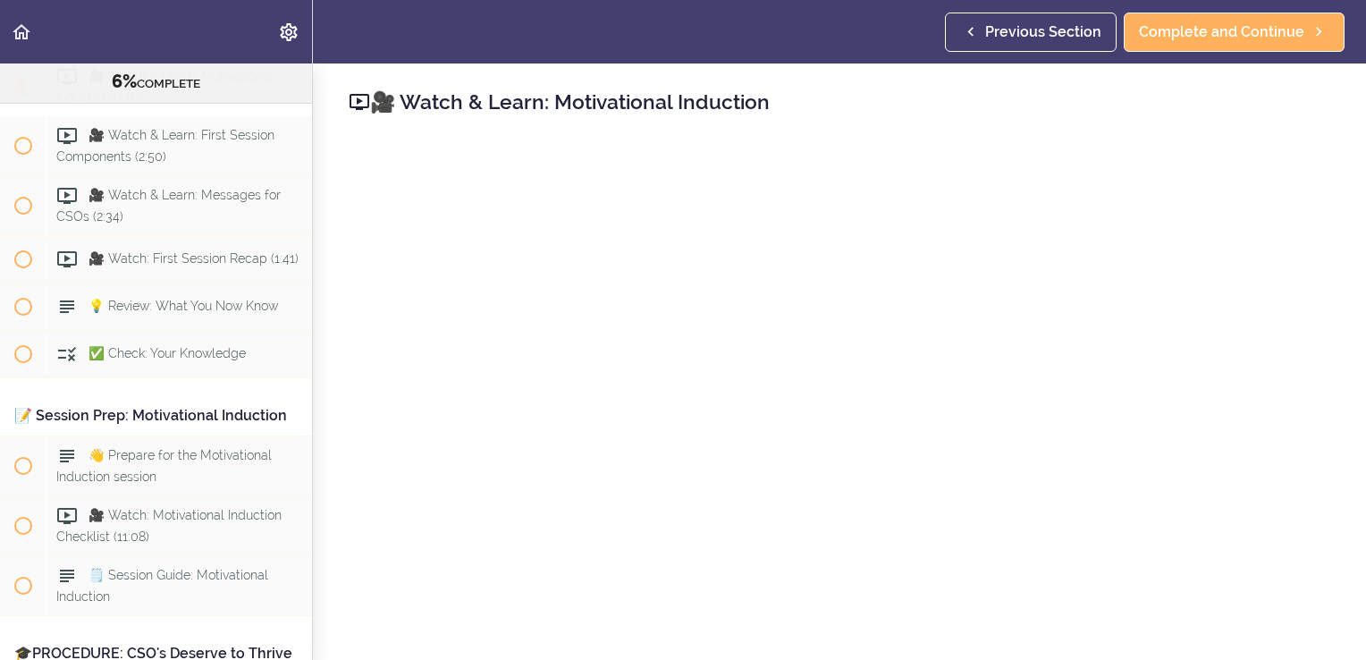
scroll to position [268, 0]
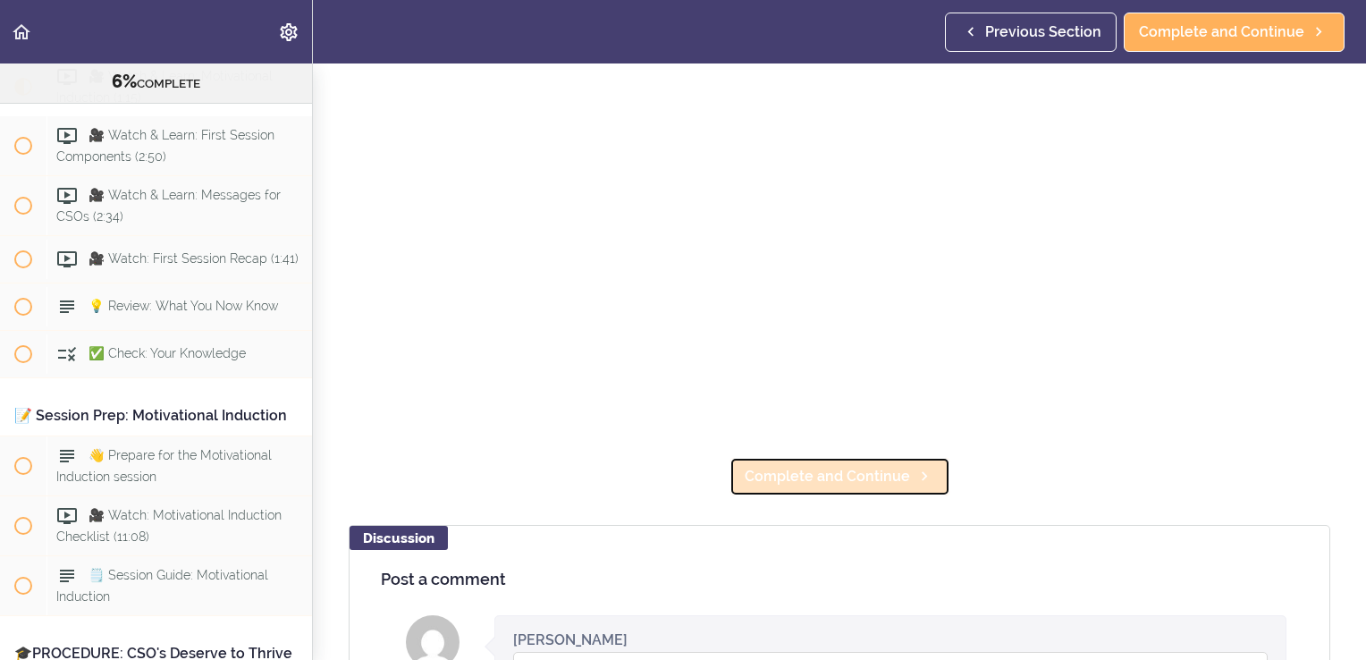
click at [883, 470] on span "Complete and Continue" at bounding box center [827, 476] width 165 height 21
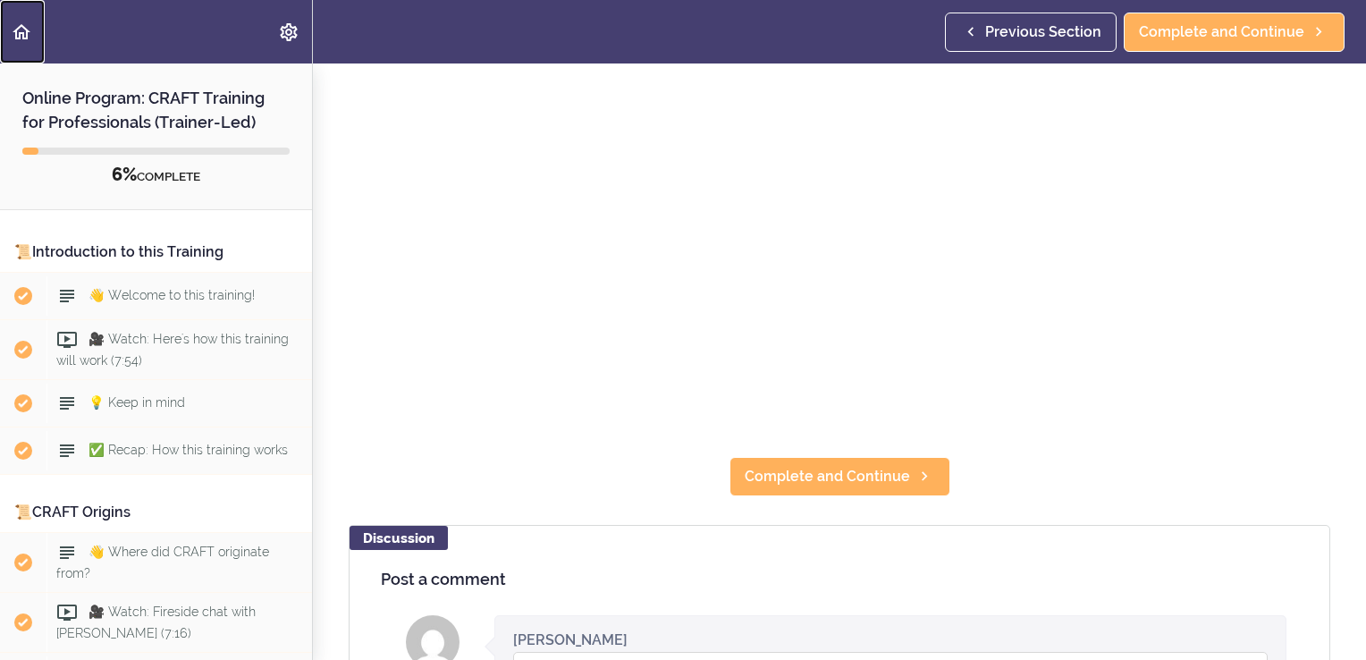
click at [18, 32] on icon "Back to course curriculum" at bounding box center [21, 31] width 21 height 21
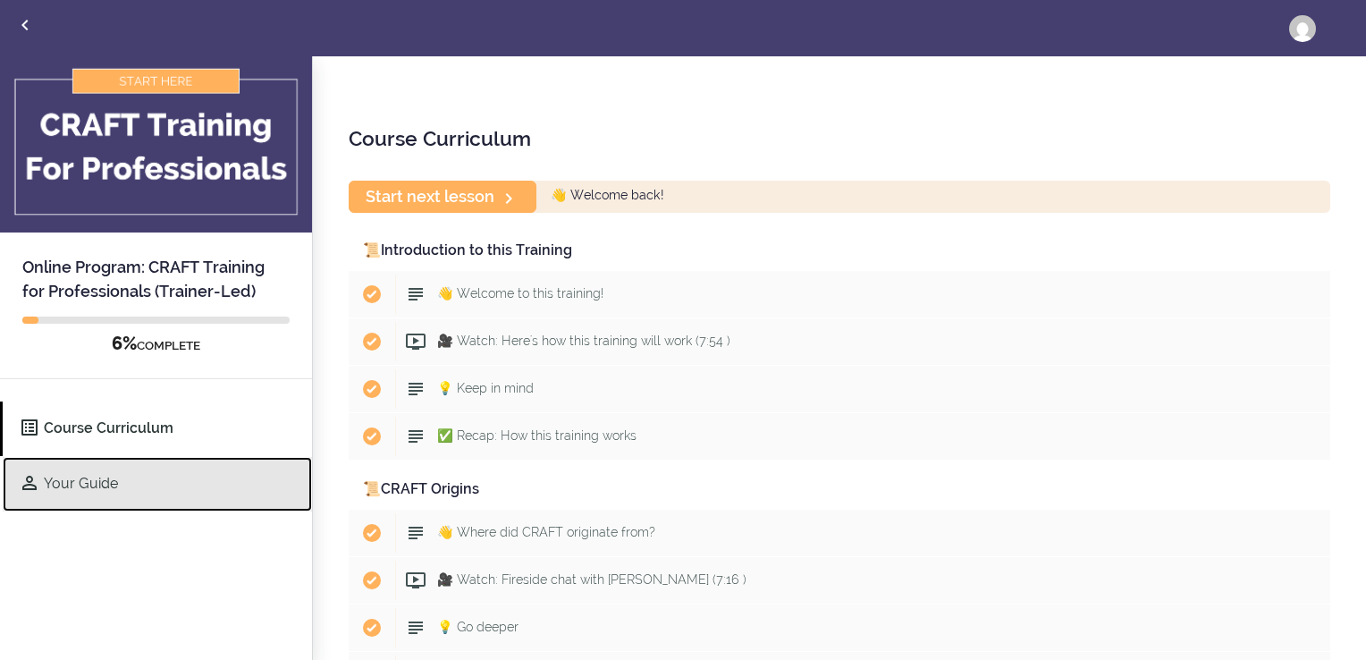
click at [100, 499] on link "Your Guide" at bounding box center [157, 484] width 309 height 55
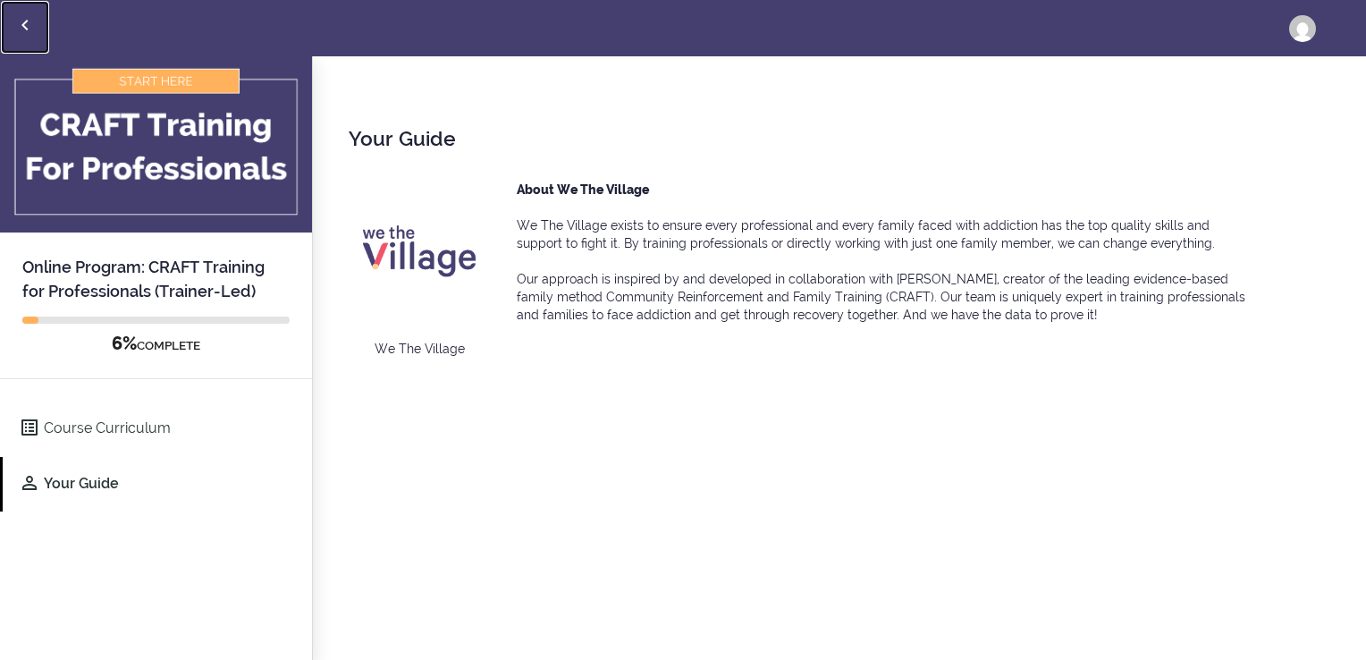
click at [21, 28] on icon "Back to courses" at bounding box center [24, 24] width 21 height 21
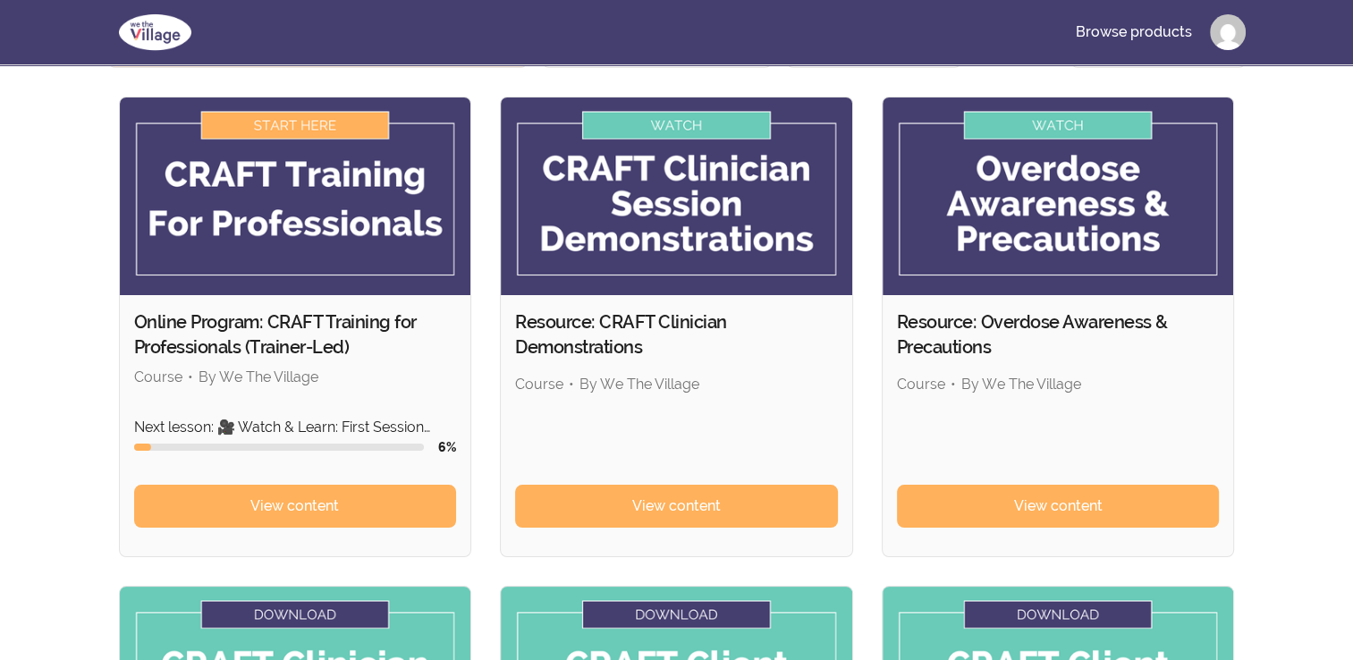
scroll to position [89, 0]
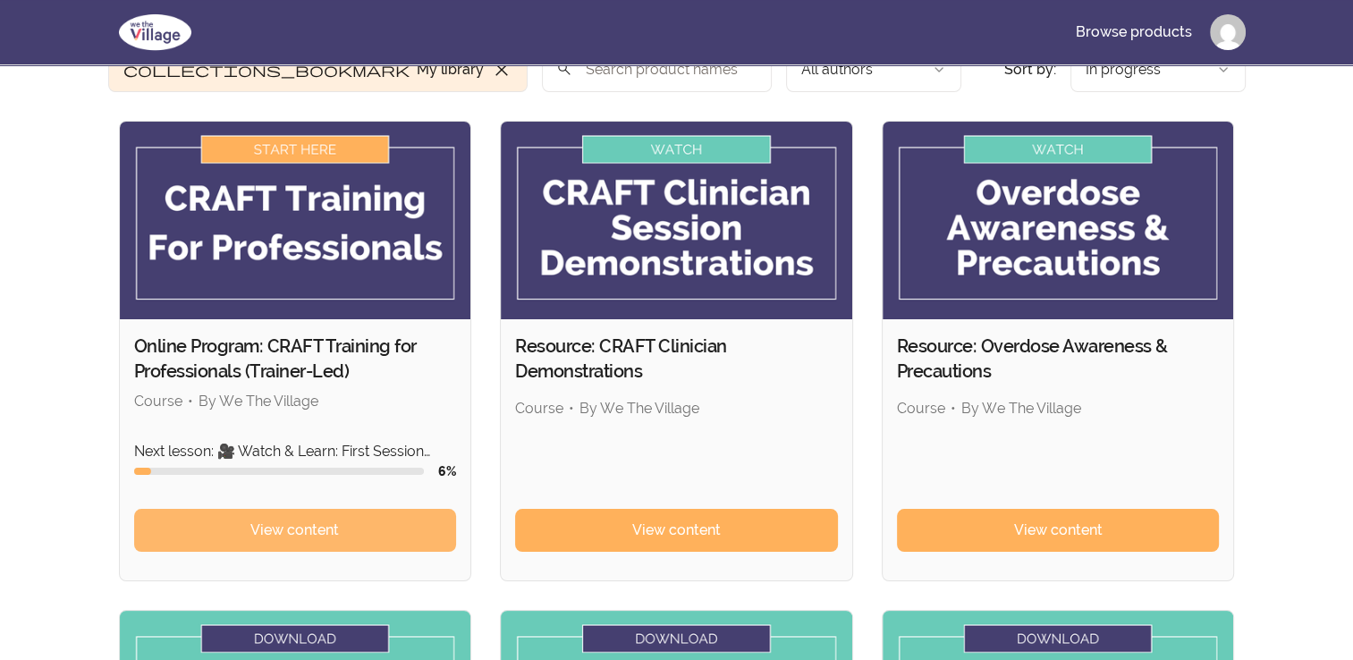
click at [290, 525] on span "View content" at bounding box center [294, 530] width 89 height 21
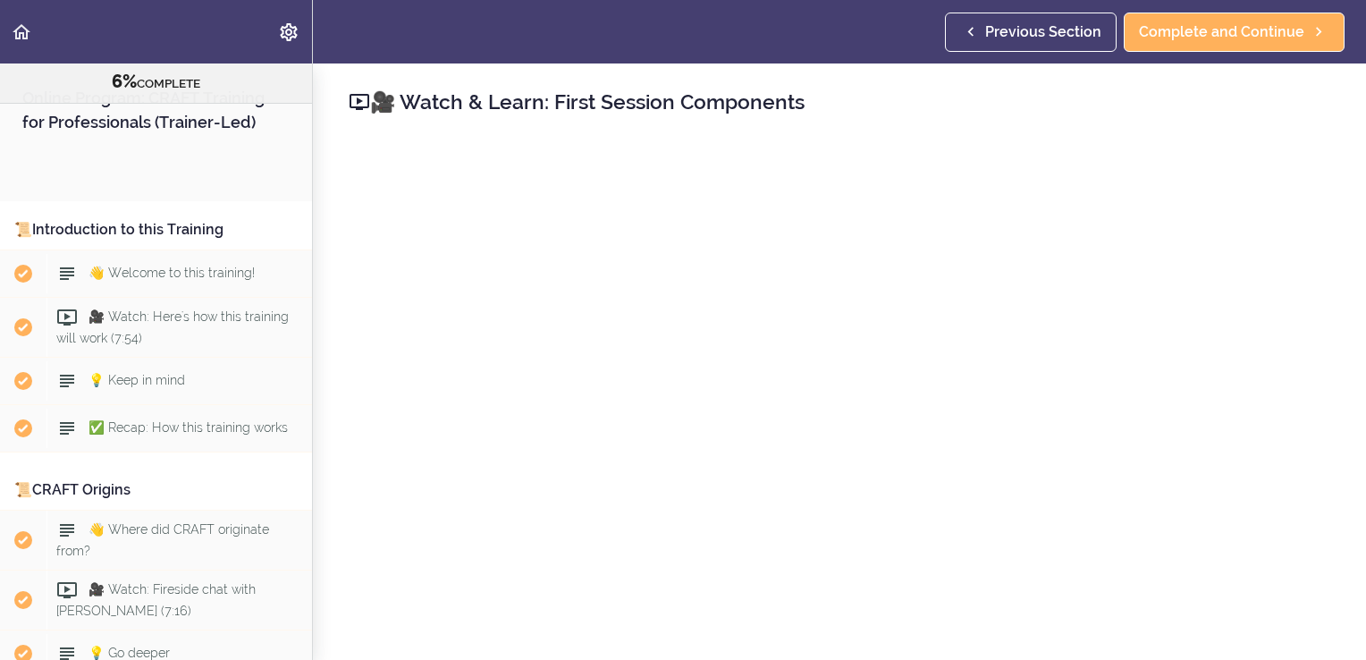
scroll to position [3128, 0]
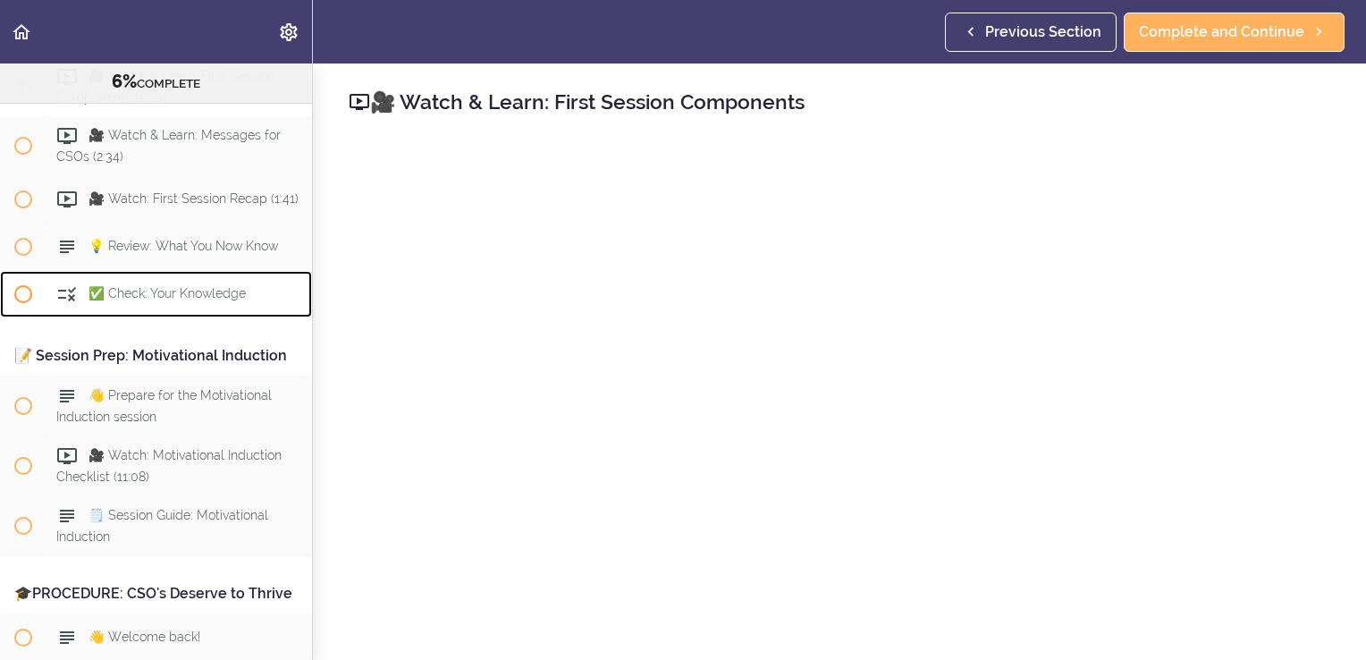
click at [210, 314] on div "✅ Check: Your Knowledge" at bounding box center [180, 294] width 266 height 39
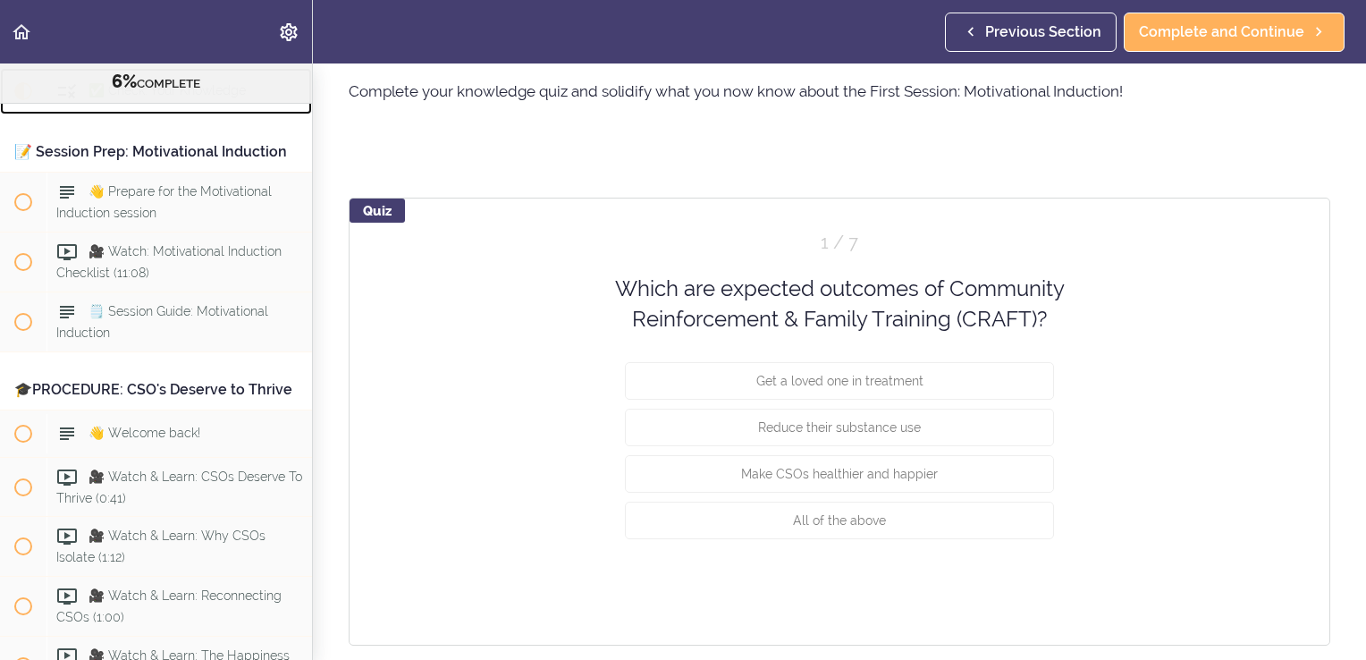
scroll to position [132, 0]
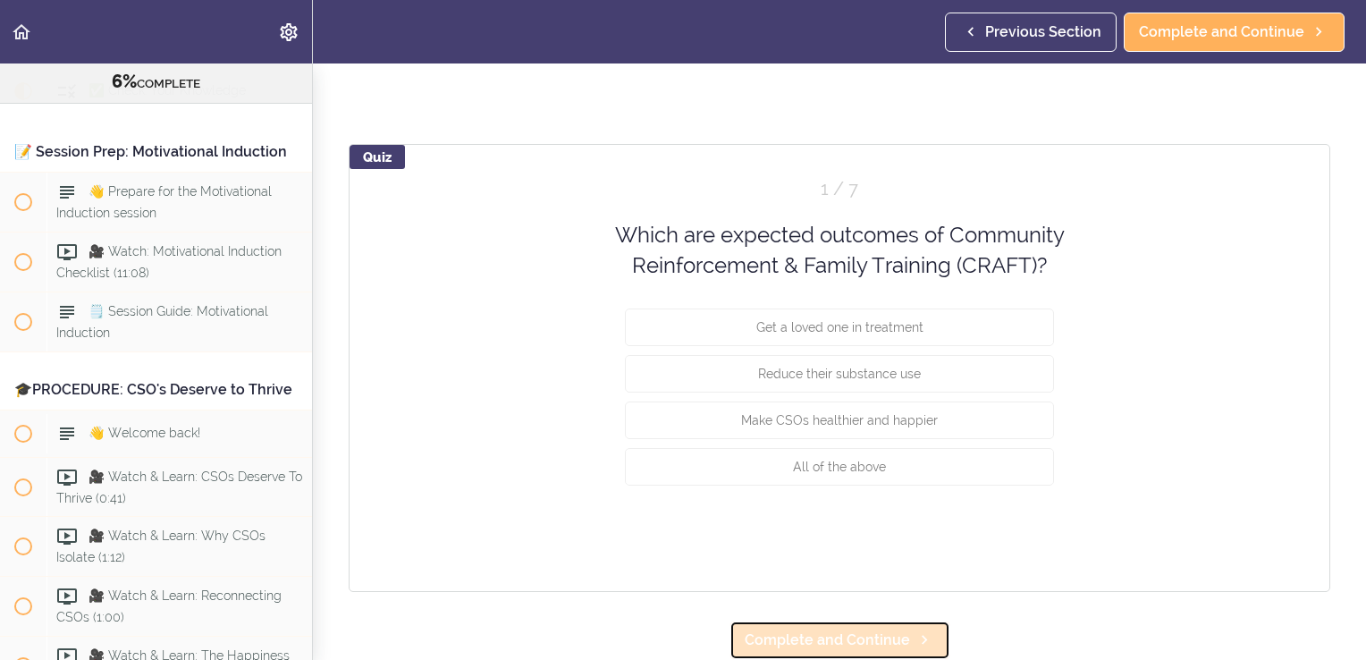
click at [857, 630] on span "Complete and Continue" at bounding box center [827, 640] width 165 height 21
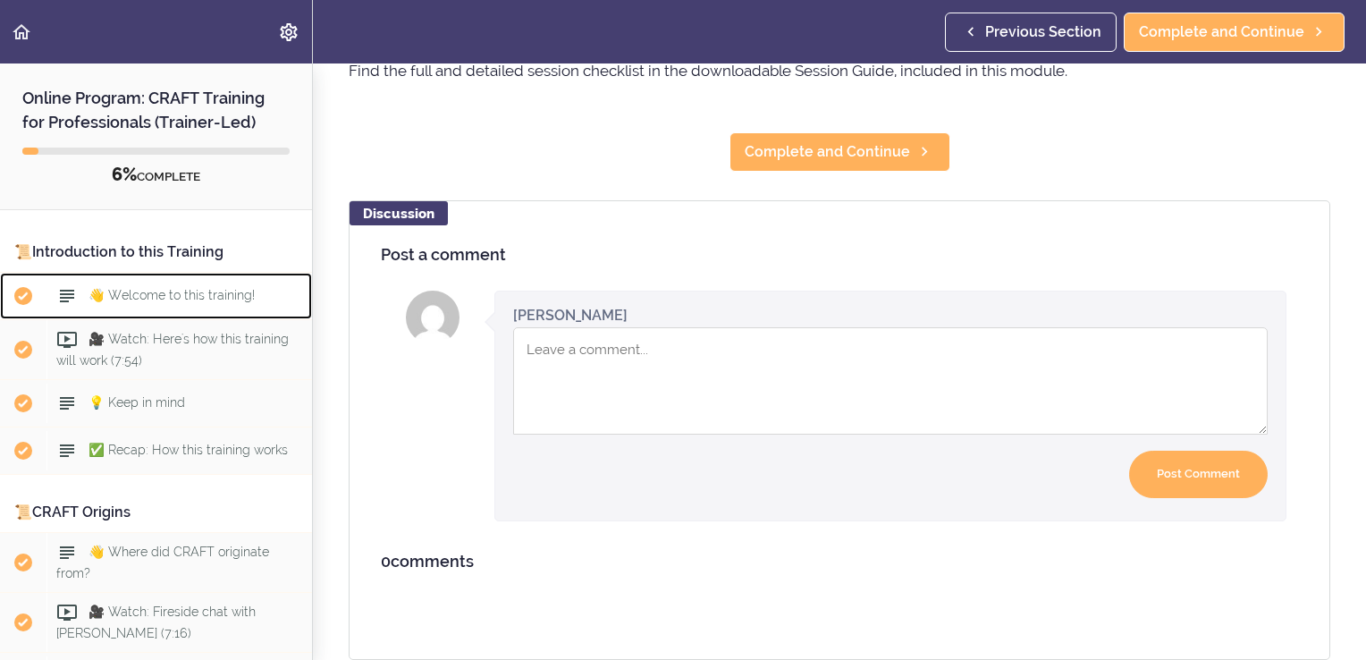
click at [151, 300] on span "👋 Welcome to this training!" at bounding box center [172, 295] width 166 height 14
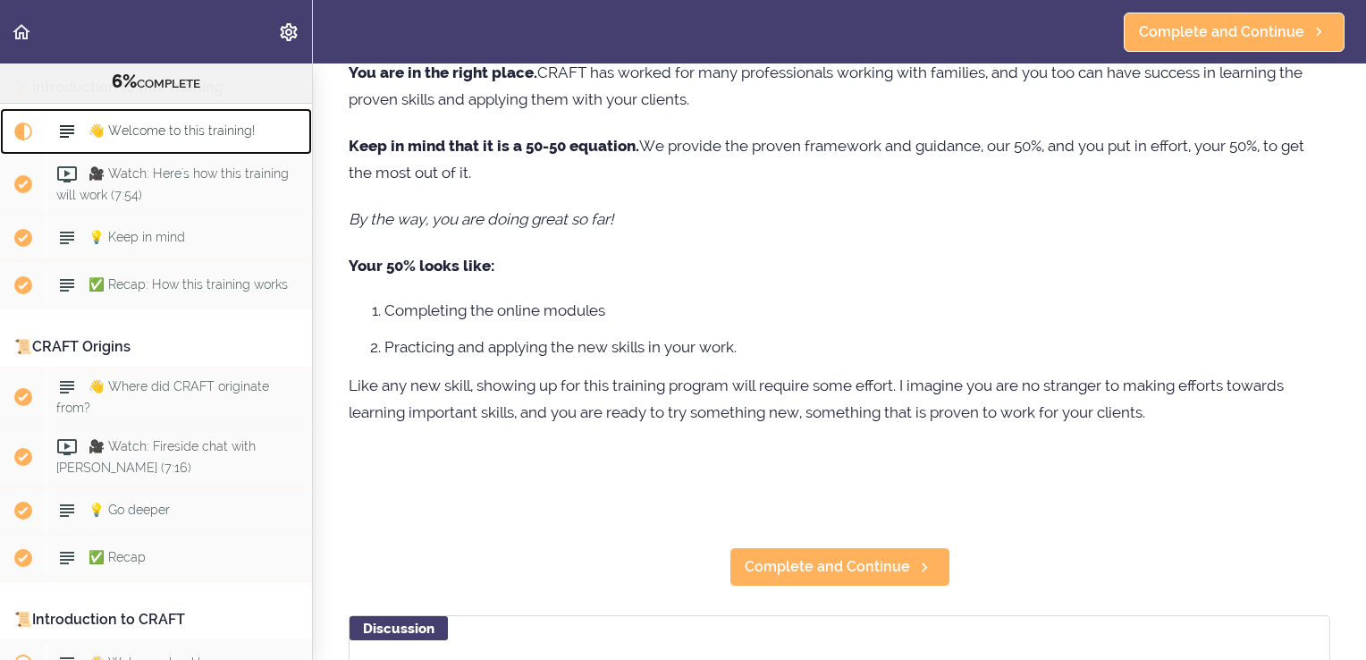
scroll to position [358, 0]
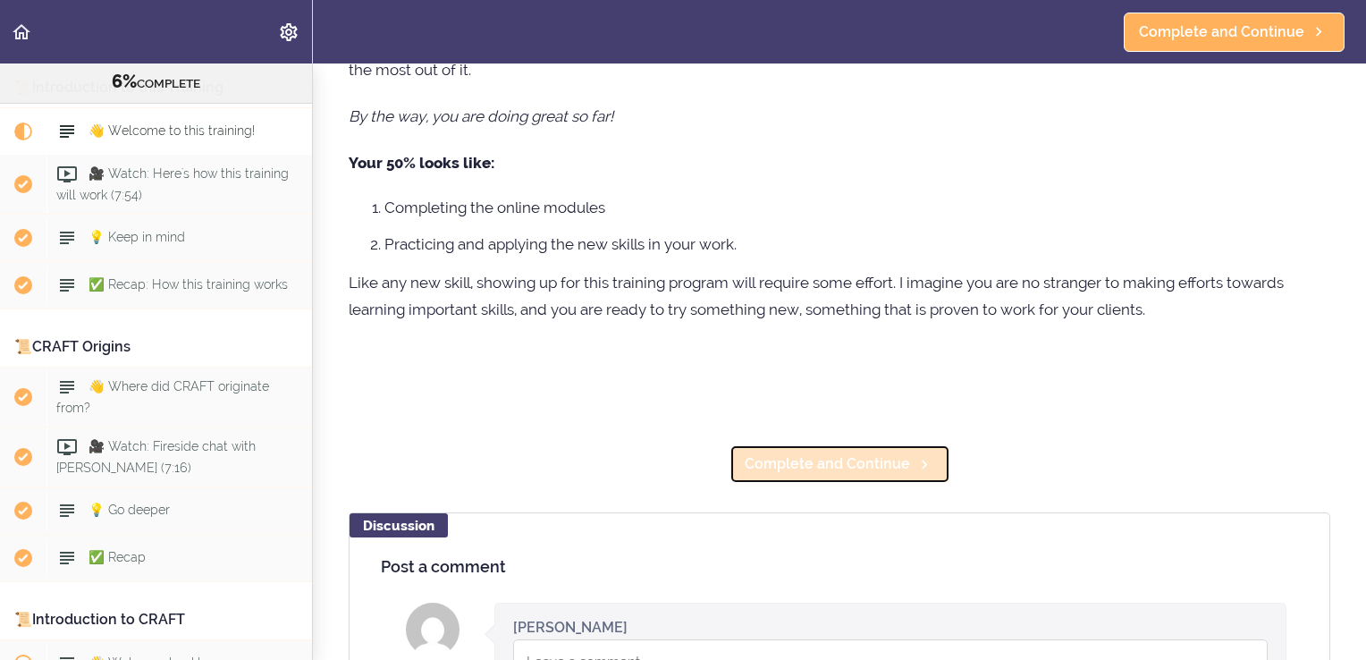
click at [842, 461] on span "Complete and Continue" at bounding box center [827, 463] width 165 height 21
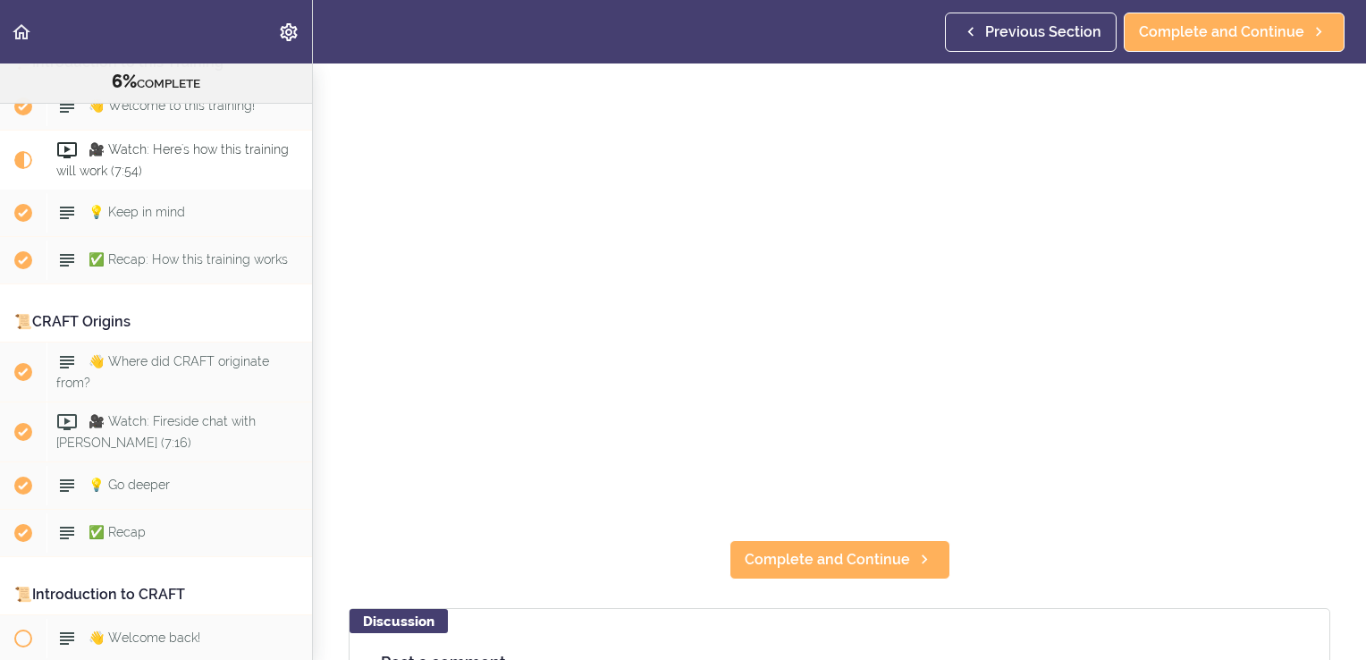
scroll to position [268, 0]
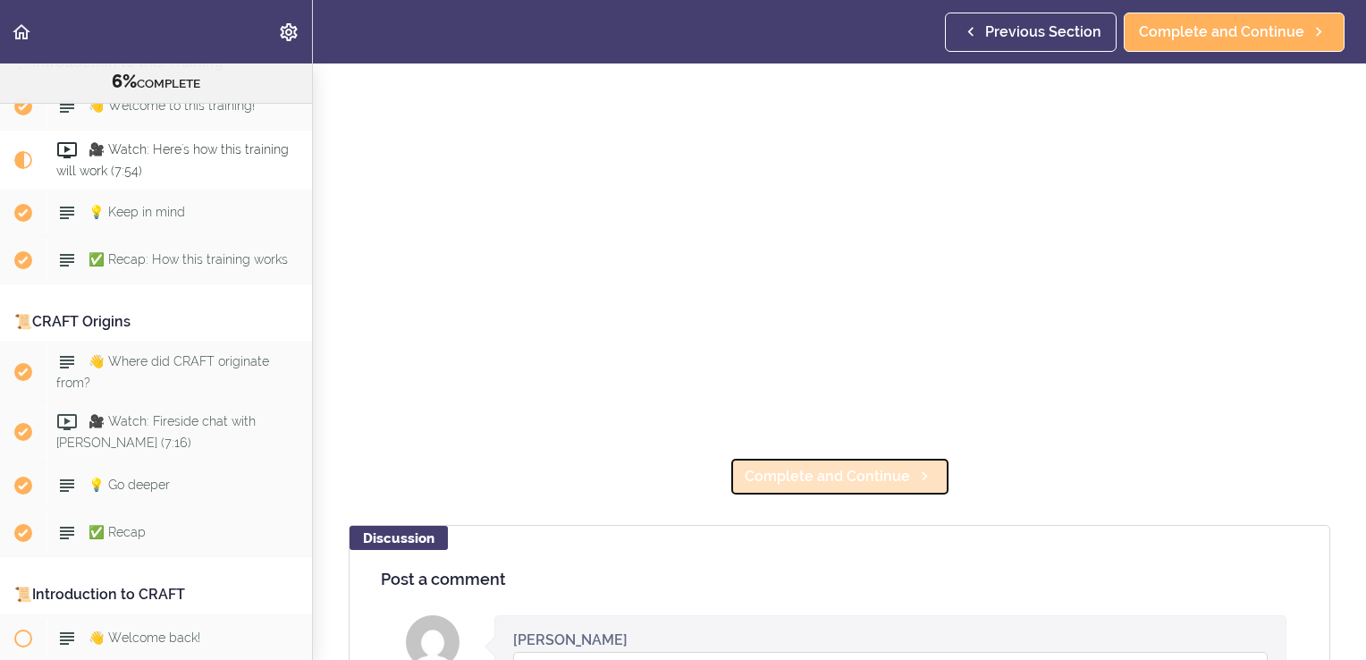
click at [833, 479] on link "Complete and Continue" at bounding box center [840, 476] width 221 height 39
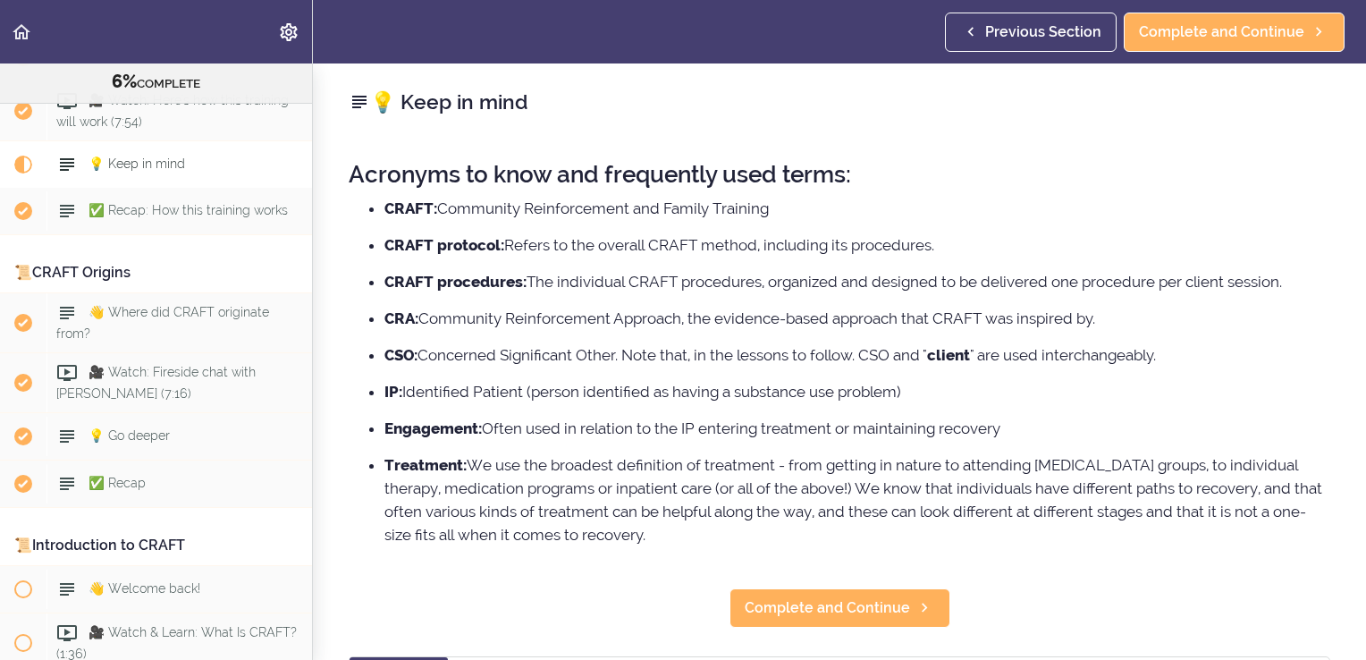
scroll to position [227, 0]
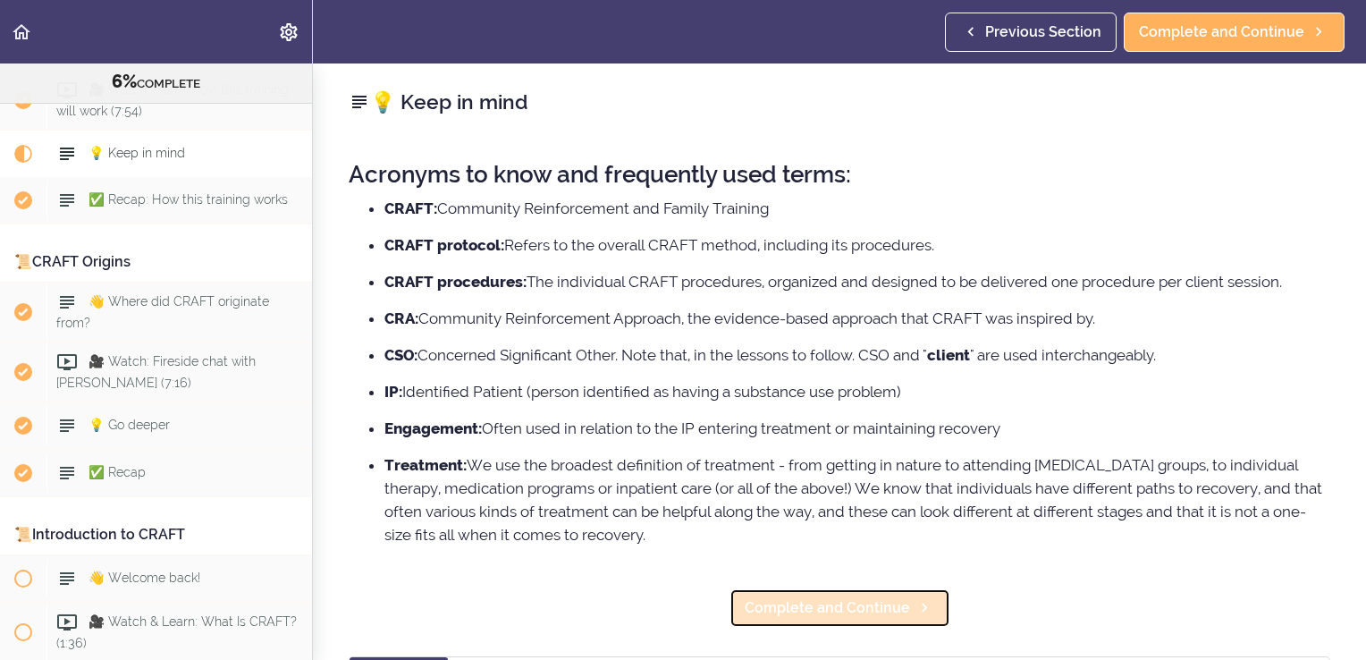
click at [831, 609] on span "Complete and Continue" at bounding box center [827, 607] width 165 height 21
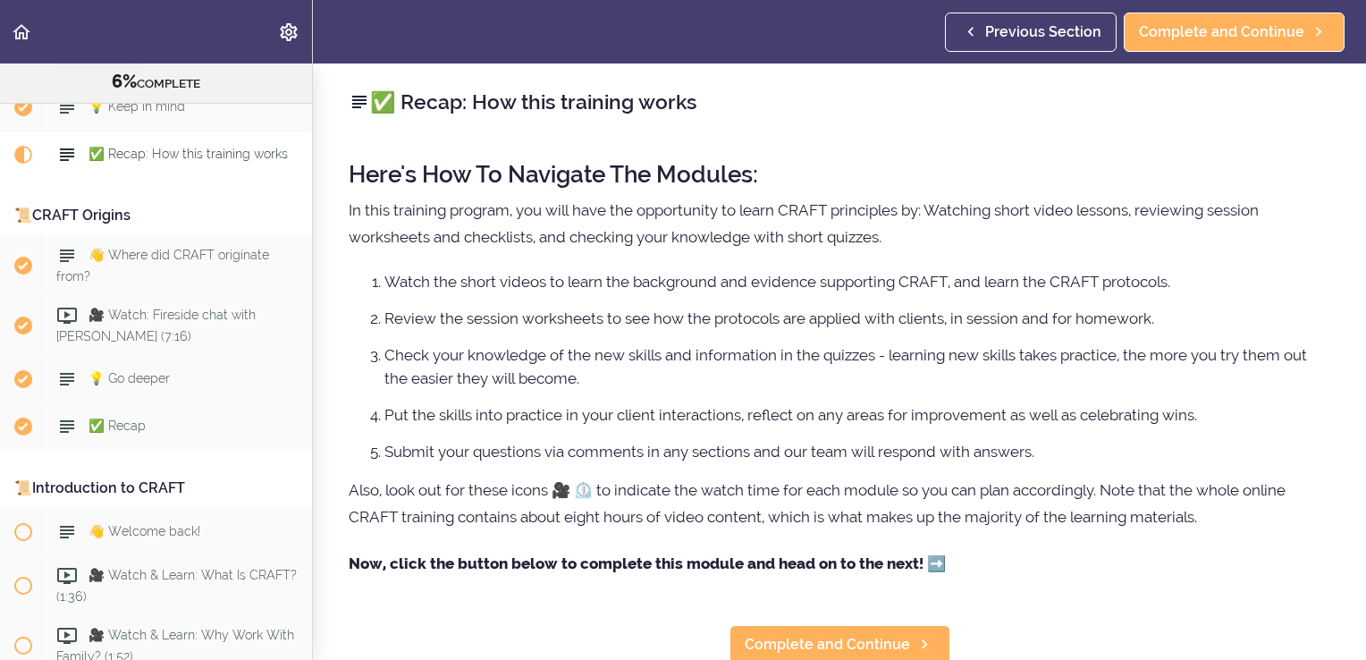
scroll to position [179, 0]
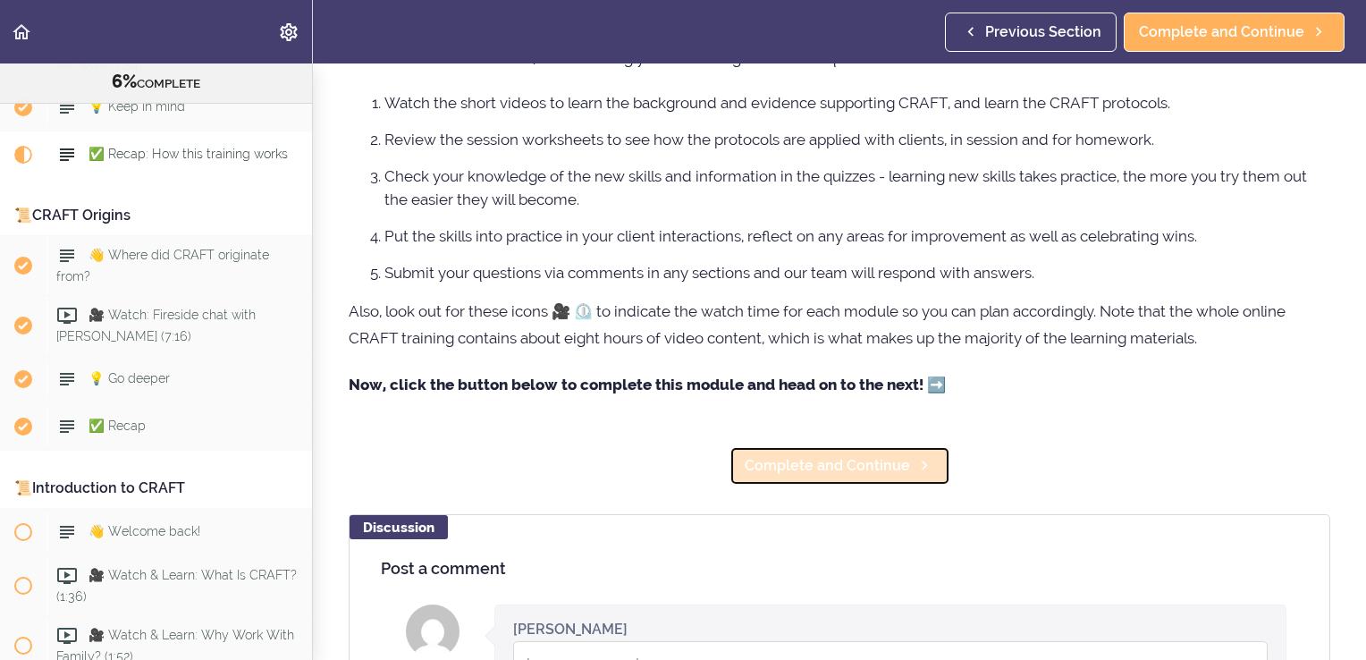
click at [817, 470] on span "Complete and Continue" at bounding box center [827, 465] width 165 height 21
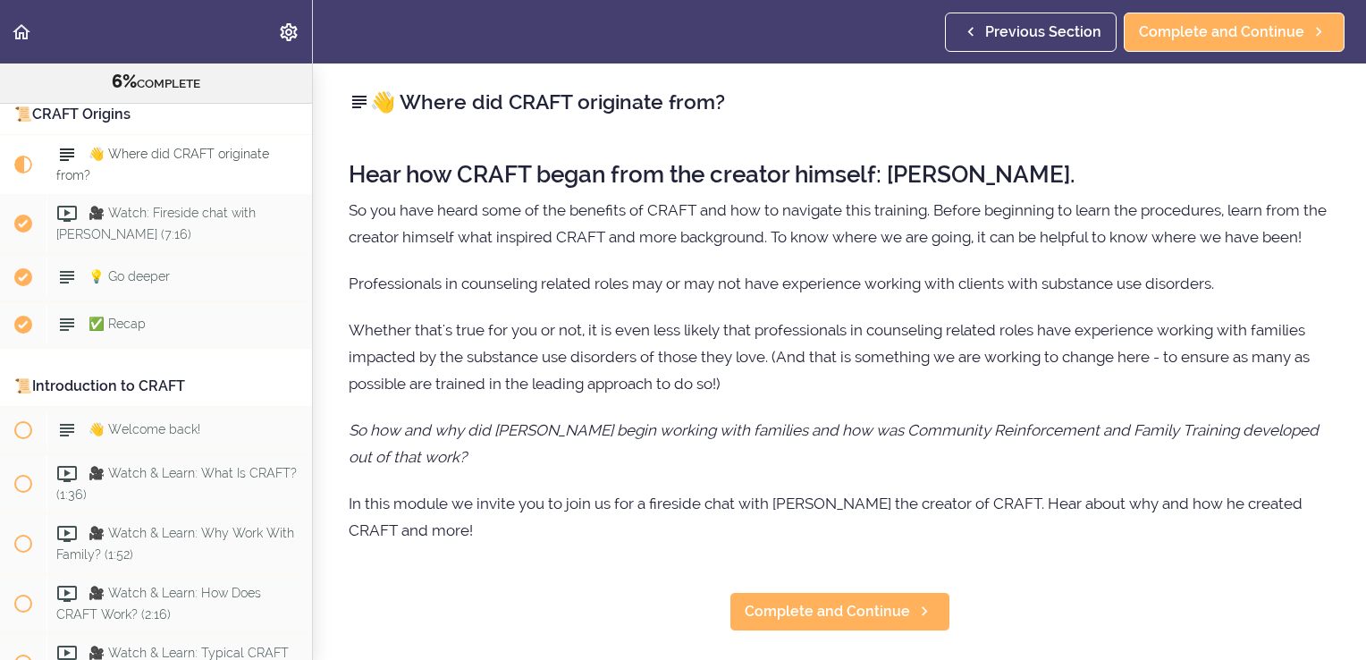
scroll to position [379, 0]
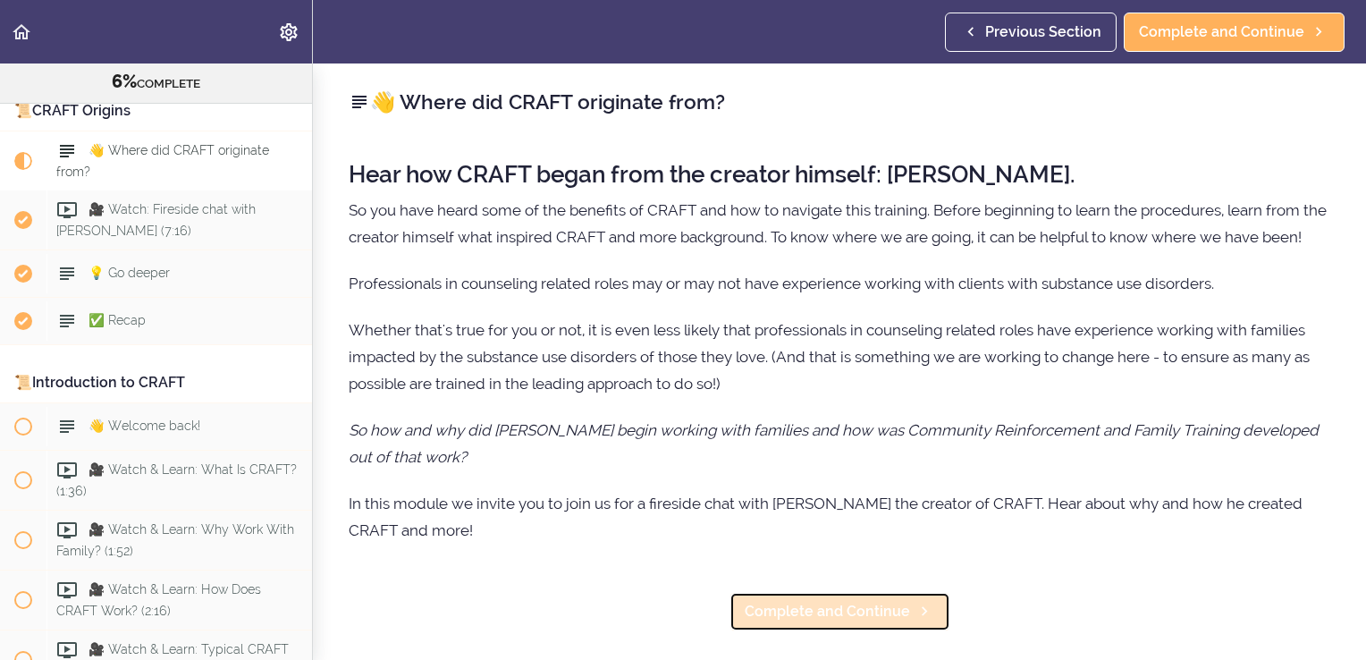
click at [810, 622] on span "Complete and Continue" at bounding box center [827, 611] width 165 height 21
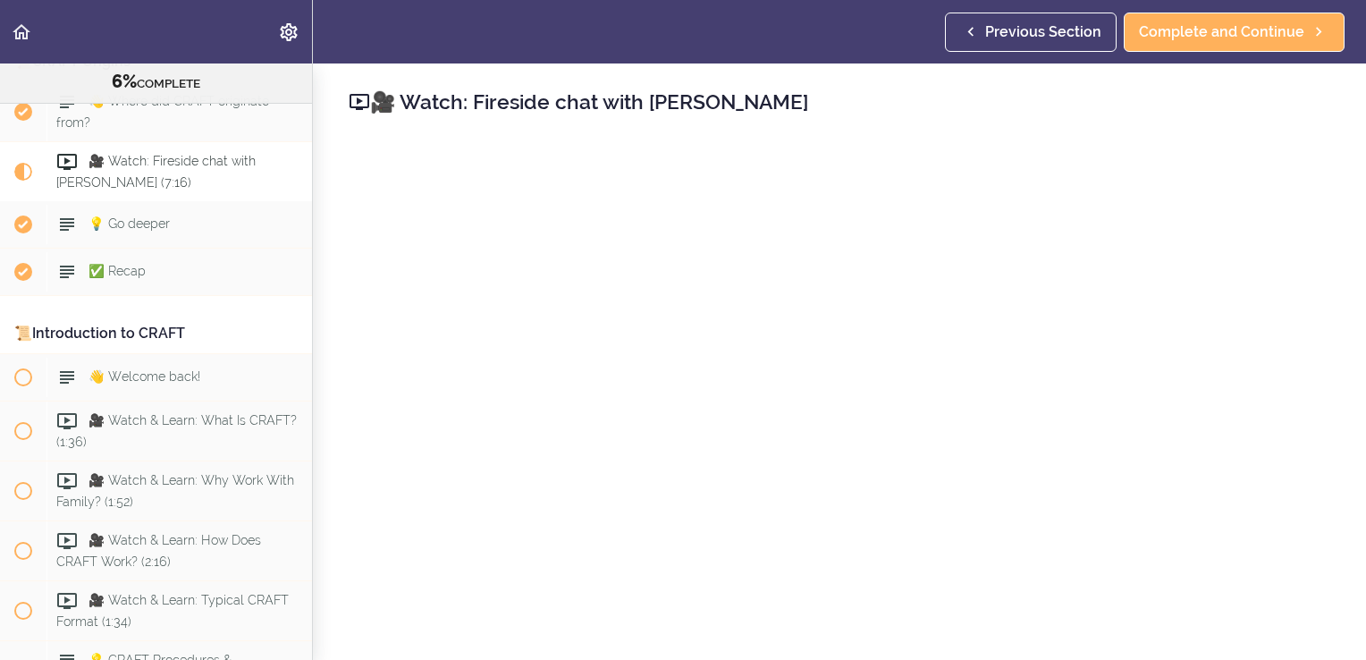
scroll to position [439, 0]
